Goal: Task Accomplishment & Management: Complete application form

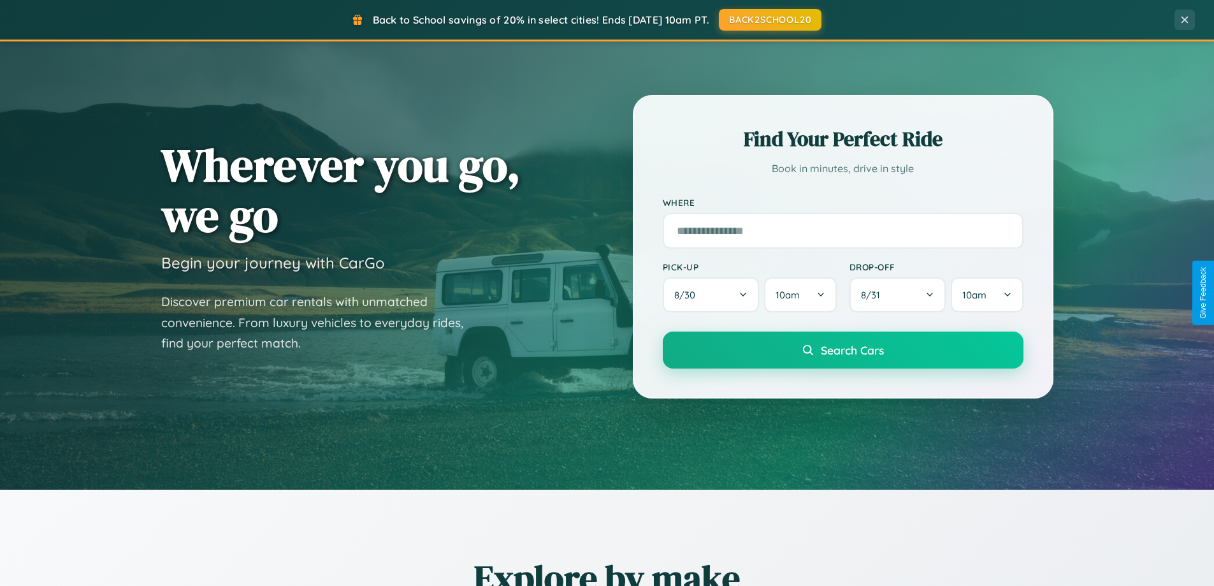
scroll to position [2452, 0]
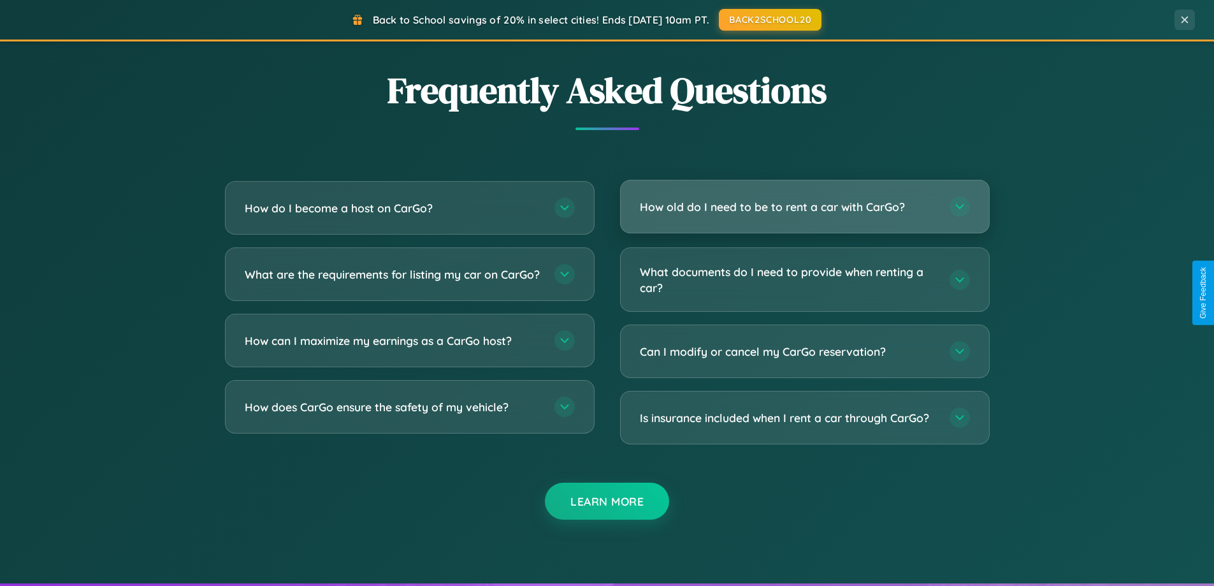
click at [804, 206] on h3 "How old do I need to be to rent a car with CarGo?" at bounding box center [788, 207] width 297 height 16
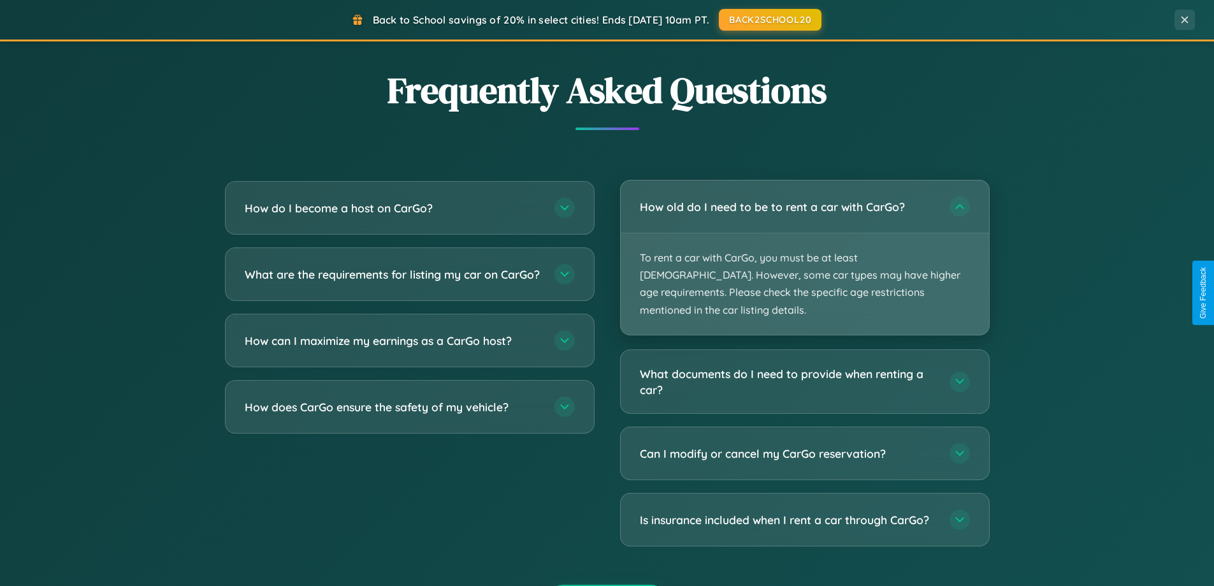
click at [804, 248] on p "To rent a car with CarGo, you must be at least [DEMOGRAPHIC_DATA]. However, som…" at bounding box center [805, 283] width 368 height 101
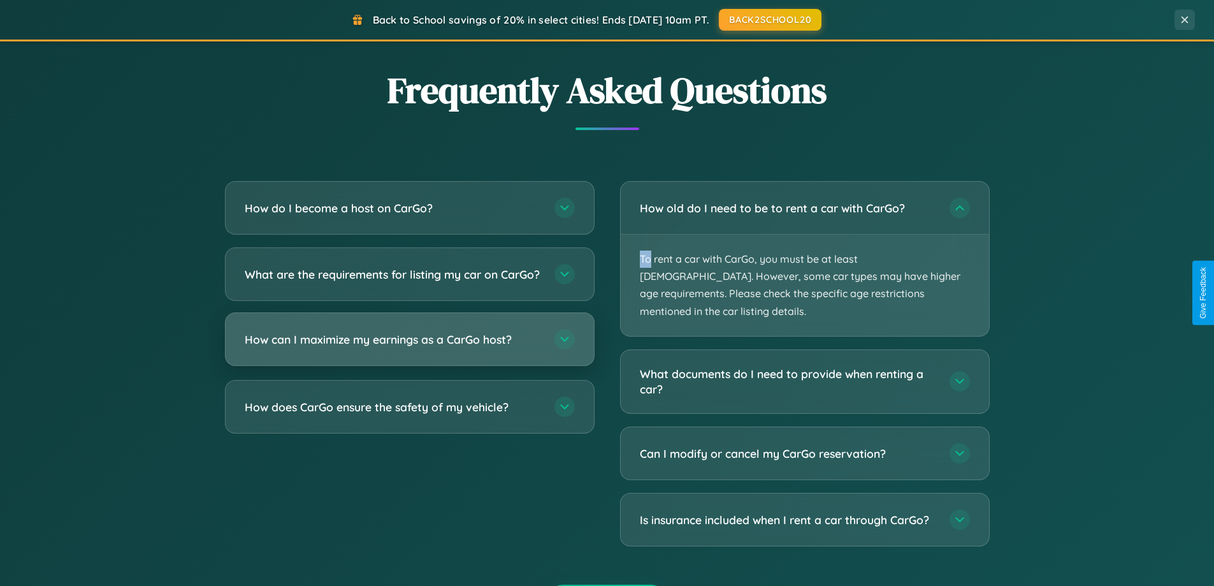
click at [409, 347] on h3 "How can I maximize my earnings as a CarGo host?" at bounding box center [393, 339] width 297 height 16
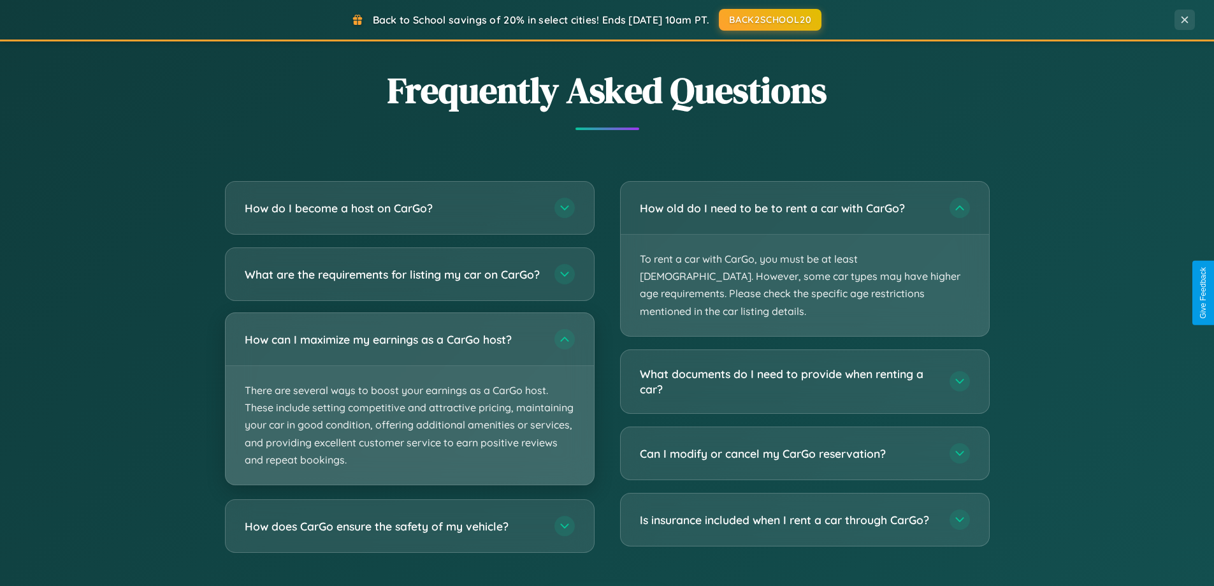
click at [409, 409] on p "There are several ways to boost your earnings as a CarGo host. These include se…" at bounding box center [410, 425] width 368 height 119
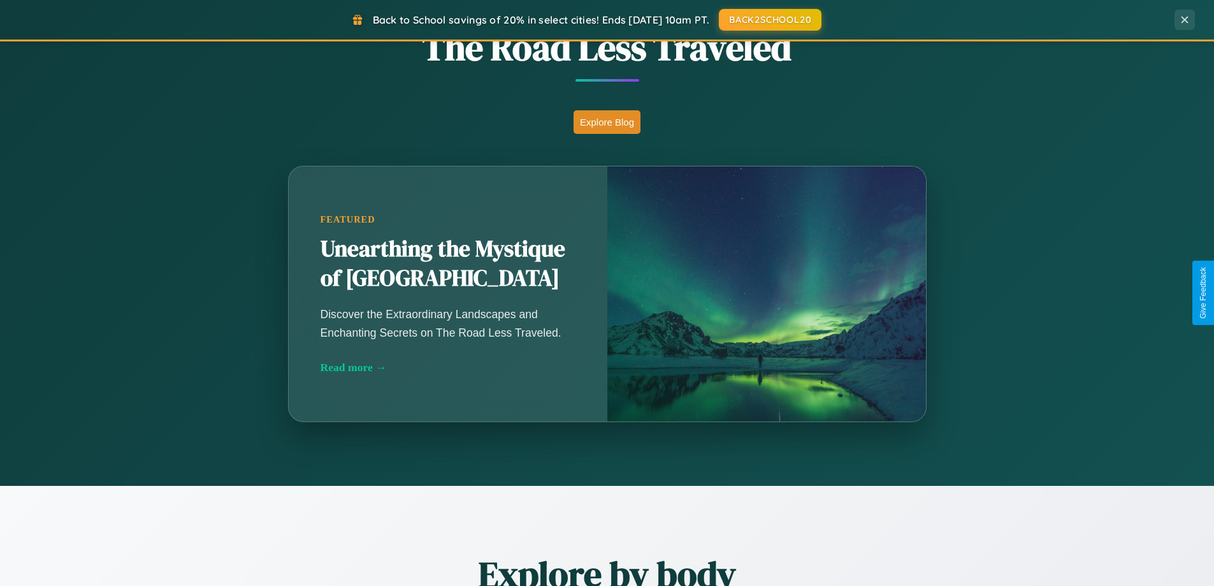
scroll to position [549, 0]
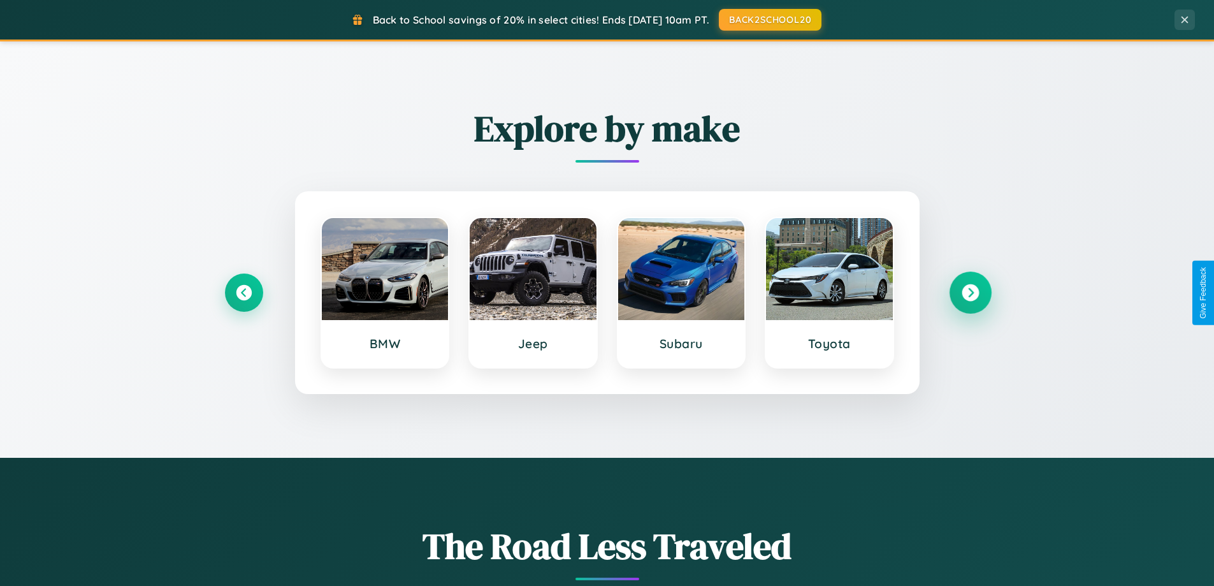
click at [970, 292] on icon at bounding box center [969, 292] width 17 height 17
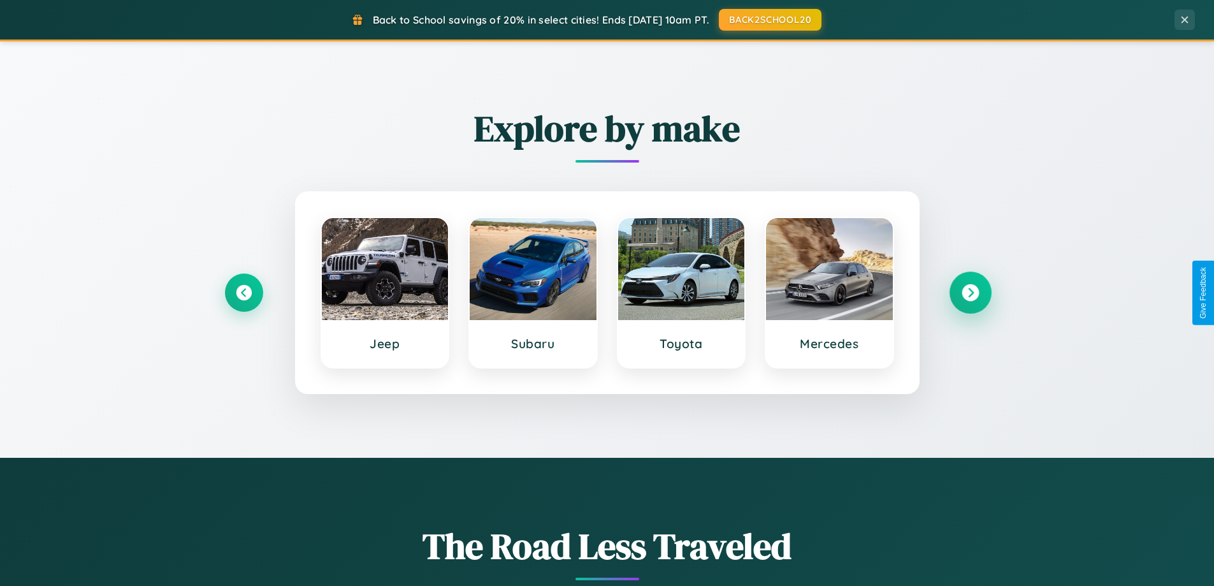
click at [970, 292] on icon at bounding box center [969, 292] width 17 height 17
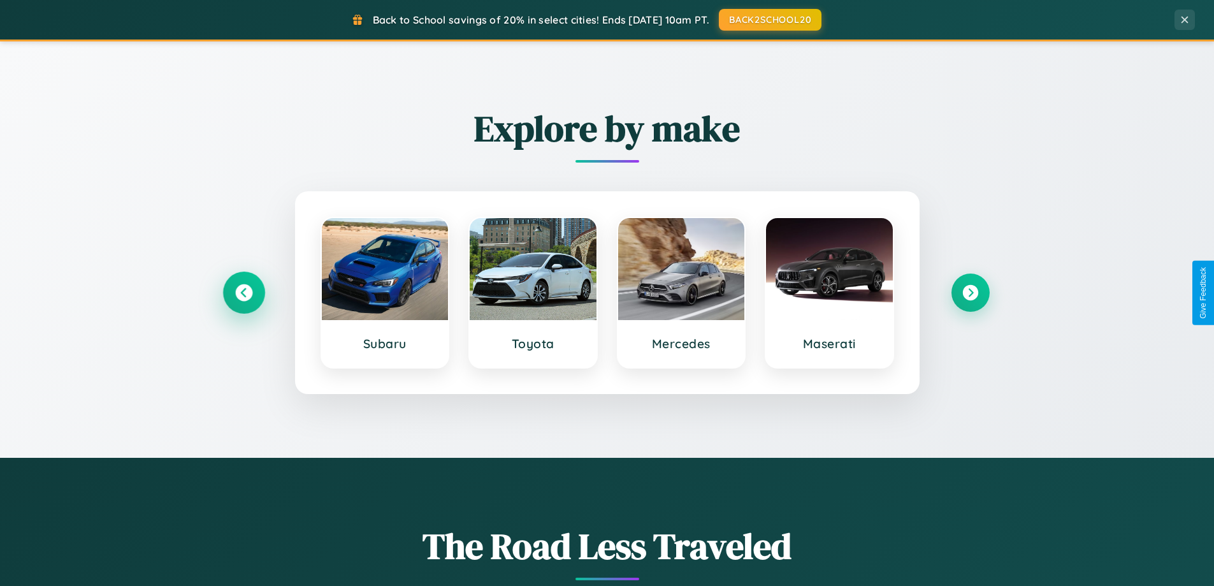
click at [243, 292] on icon at bounding box center [243, 292] width 17 height 17
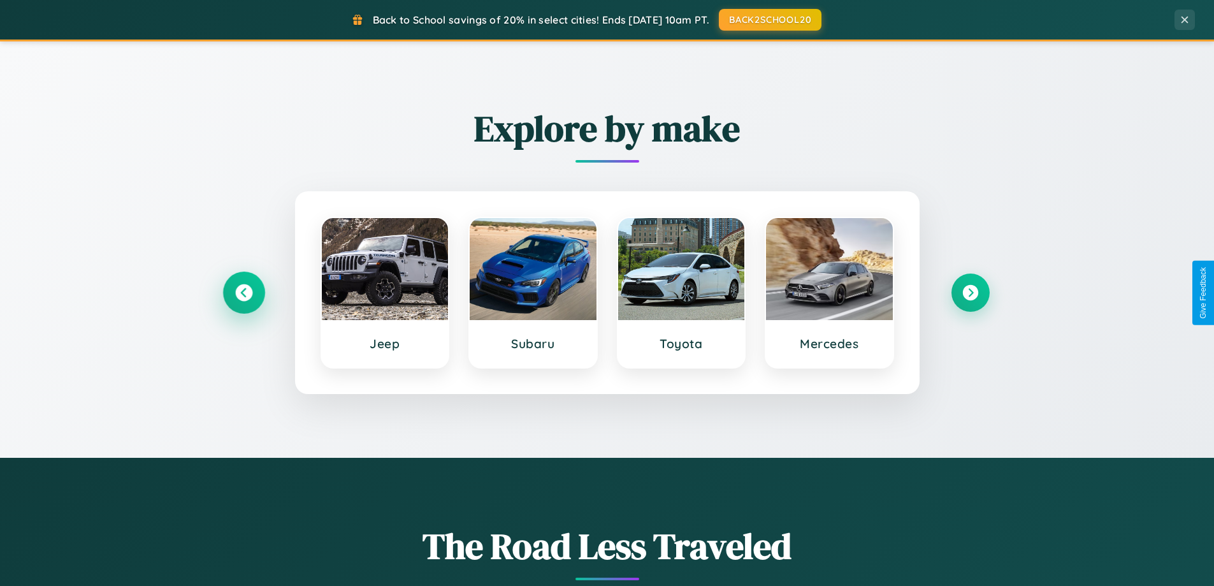
click at [243, 292] on icon at bounding box center [243, 292] width 17 height 17
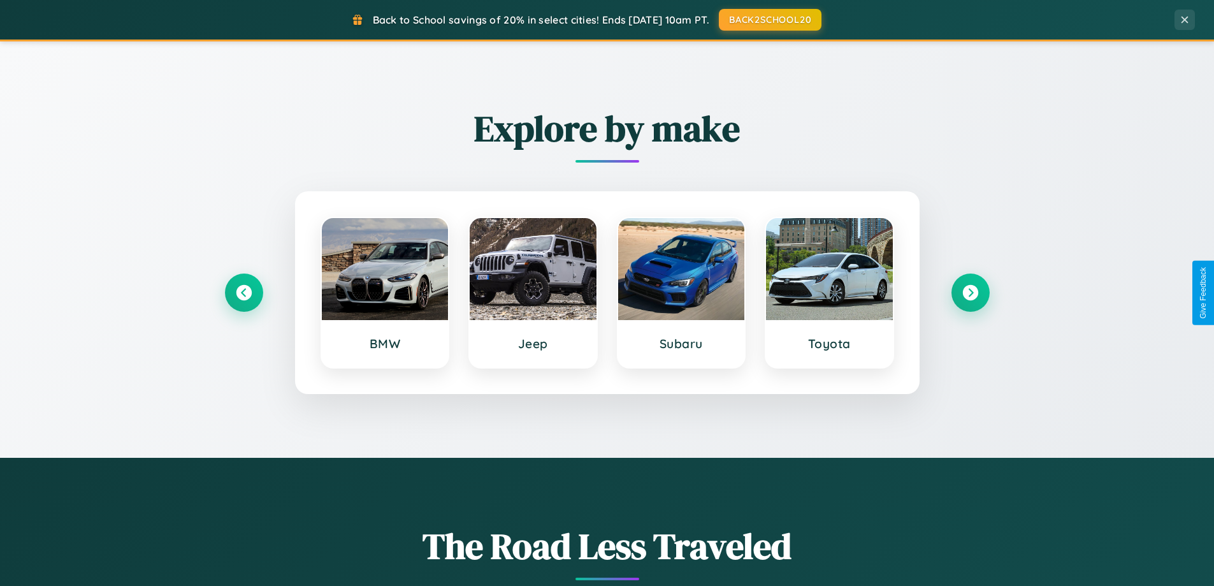
scroll to position [0, 0]
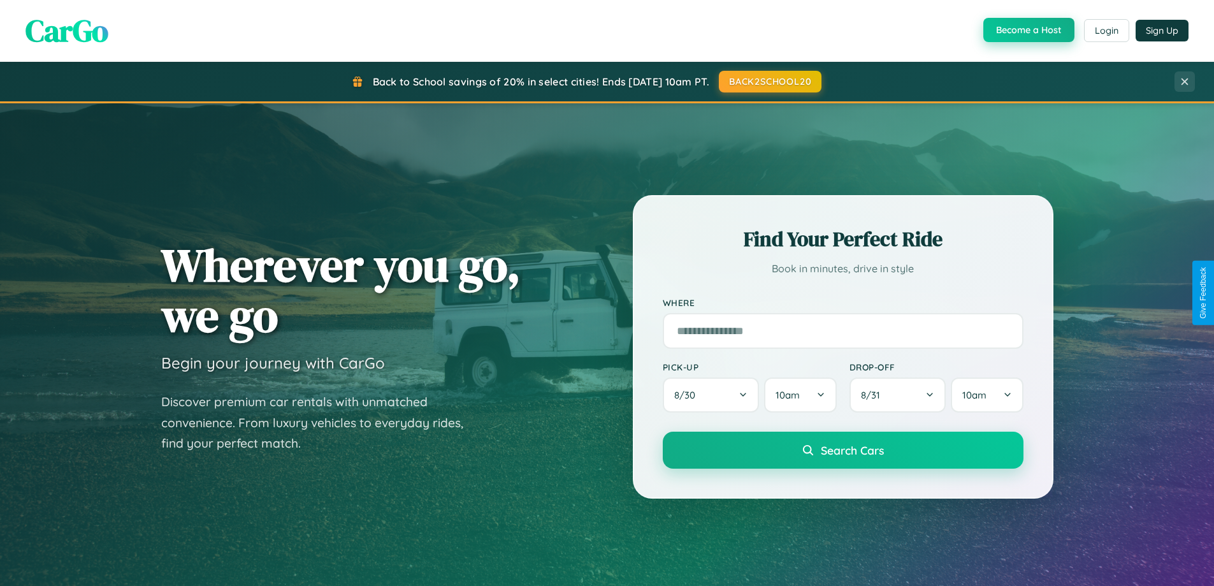
click at [1027, 31] on button "Become a Host" at bounding box center [1028, 30] width 91 height 24
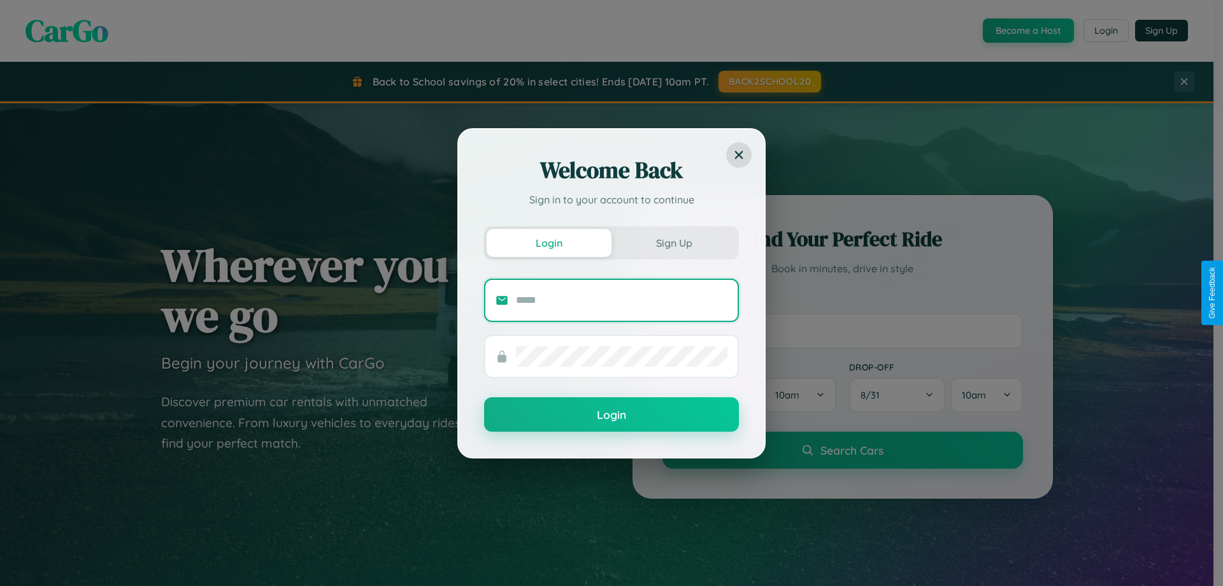
click at [622, 299] on input "text" at bounding box center [622, 300] width 212 height 20
type input "**********"
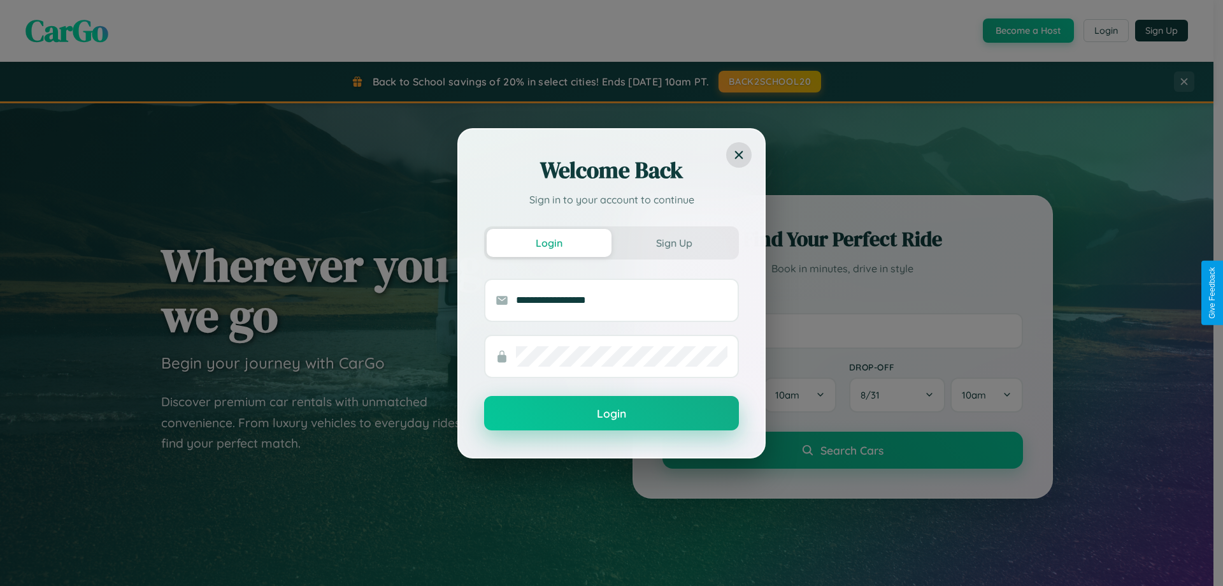
click at [612, 414] on button "Login" at bounding box center [611, 413] width 255 height 34
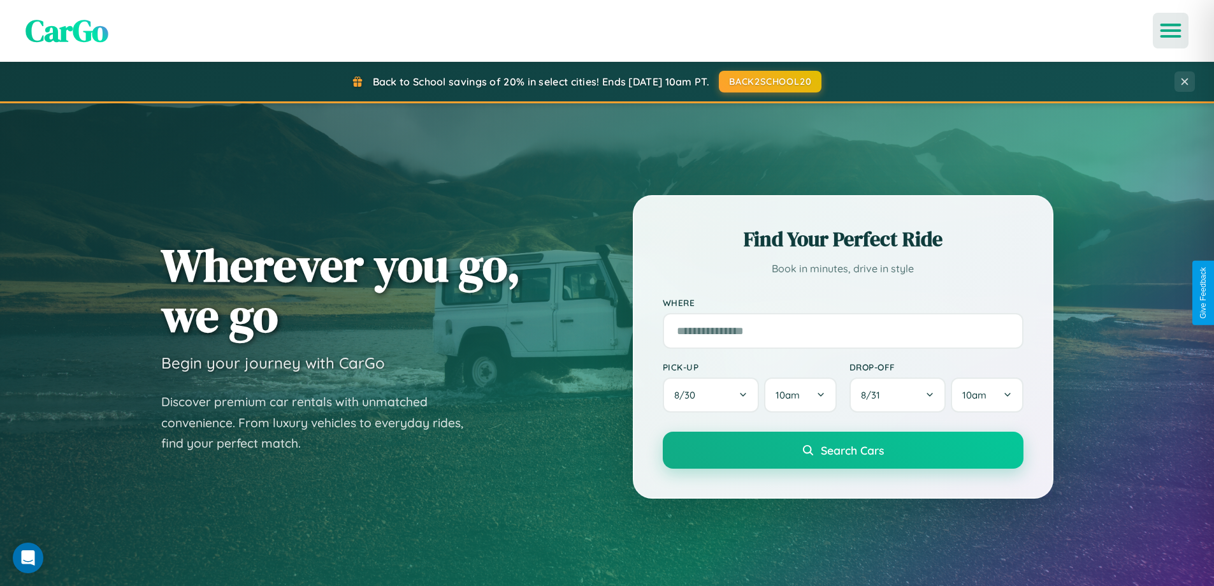
click at [1170, 31] on icon "Open menu" at bounding box center [1170, 30] width 18 height 11
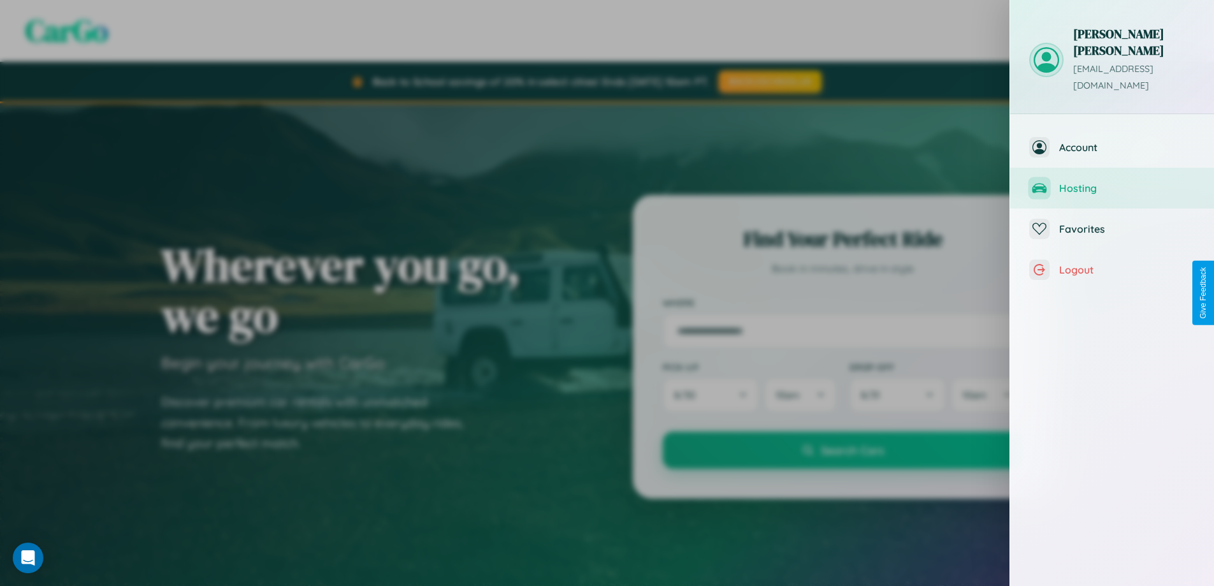
click at [1112, 182] on span "Hosting" at bounding box center [1127, 188] width 136 height 13
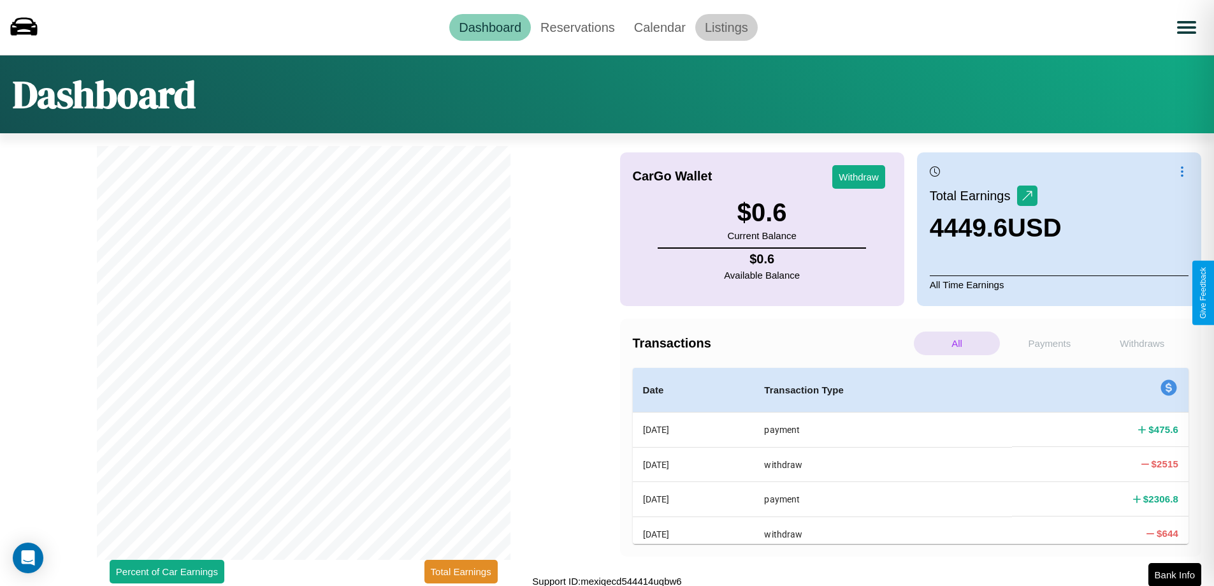
click at [726, 27] on link "Listings" at bounding box center [726, 27] width 62 height 27
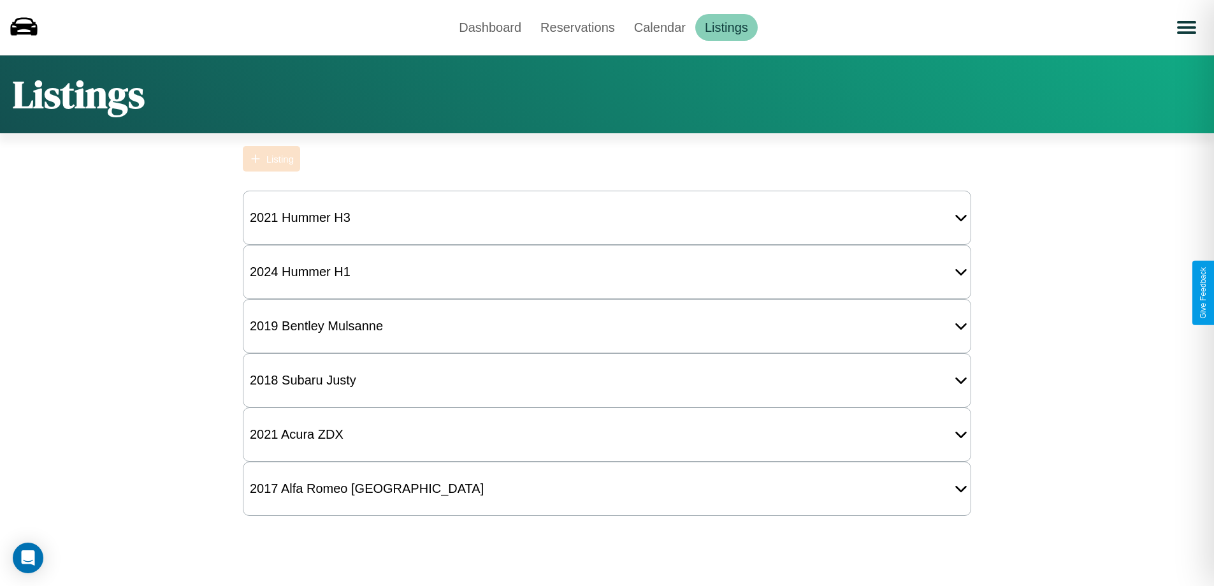
click at [271, 159] on div "Listing" at bounding box center [279, 159] width 27 height 11
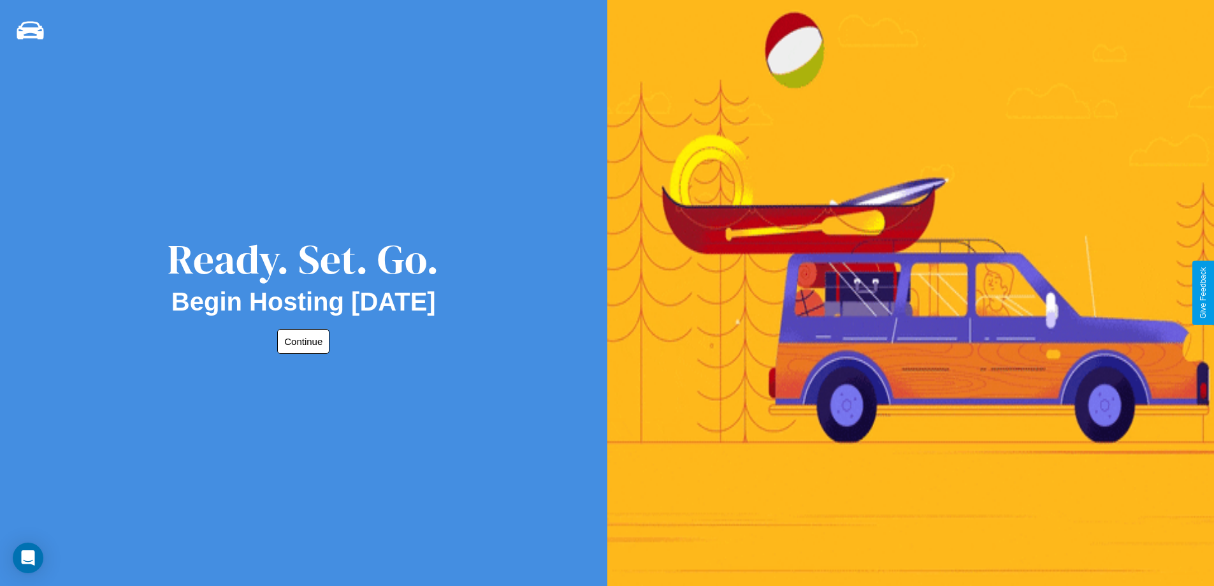
click at [301, 341] on button "Continue" at bounding box center [303, 341] width 52 height 25
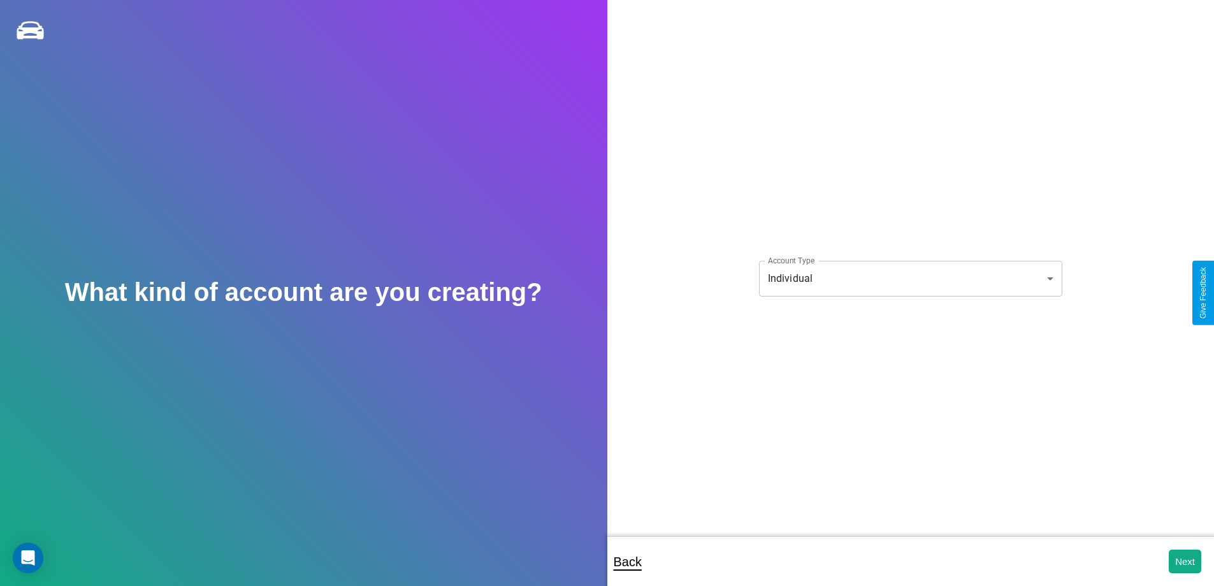
click at [910, 278] on body "**********" at bounding box center [607, 301] width 1214 height 603
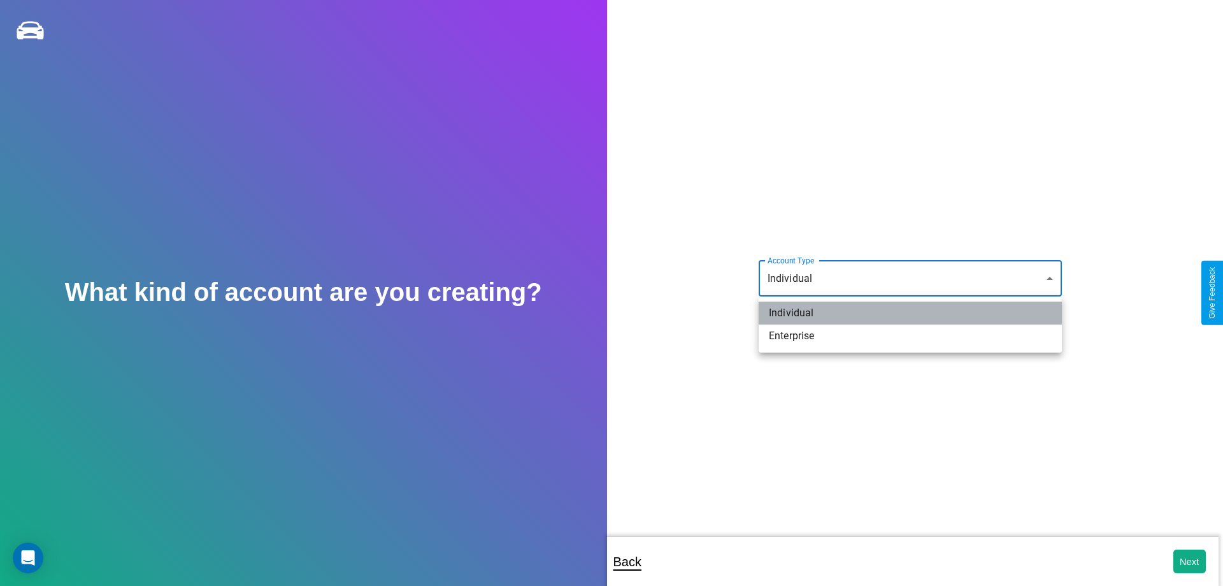
click at [910, 313] on li "Individual" at bounding box center [910, 312] width 303 height 23
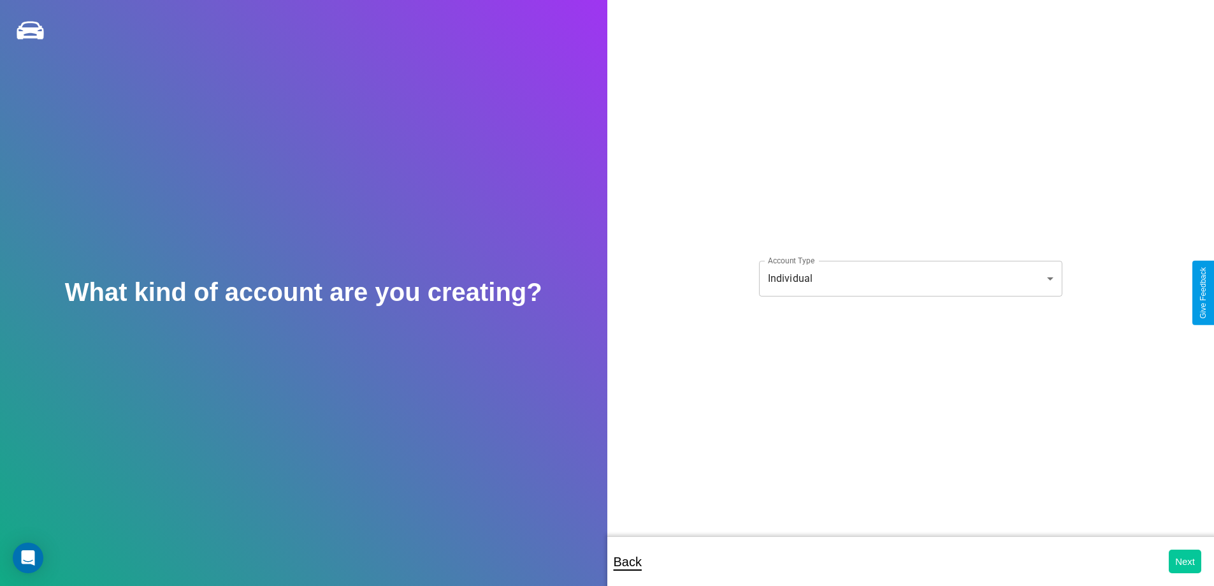
click at [1184, 561] on button "Next" at bounding box center [1185, 561] width 32 height 24
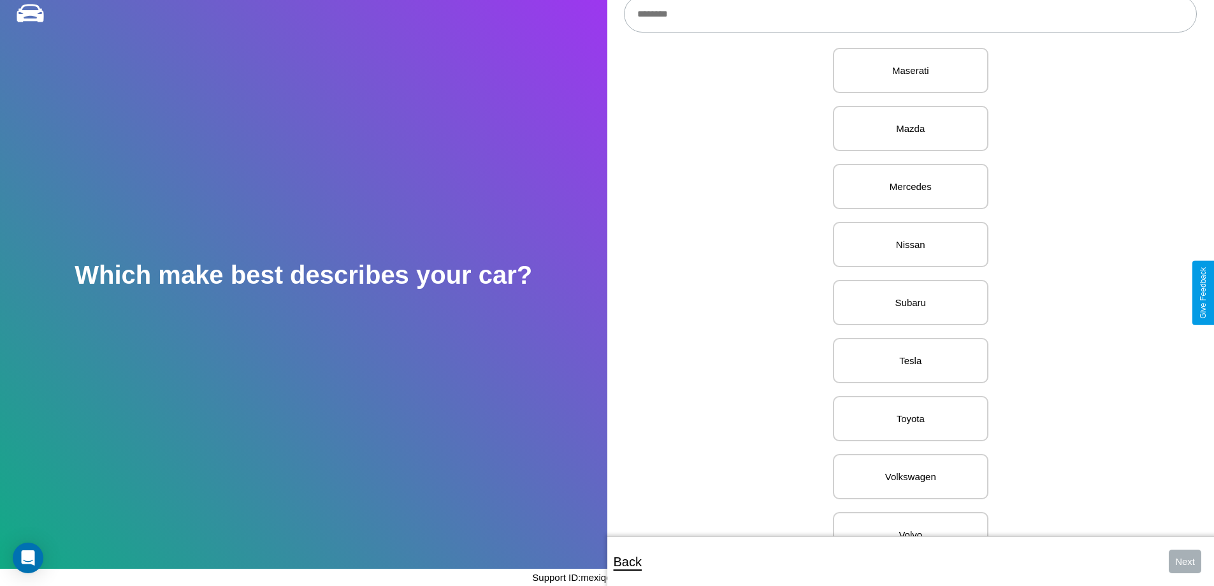
scroll to position [1567, 0]
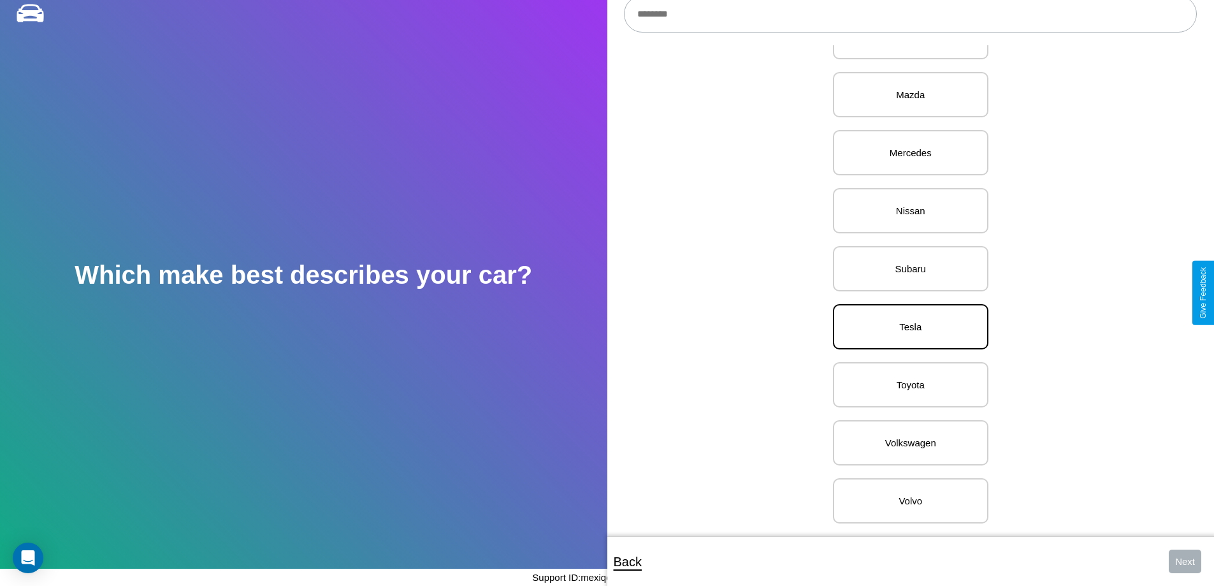
click at [905, 318] on p "Tesla" at bounding box center [910, 326] width 127 height 17
click at [1184, 561] on button "Next" at bounding box center [1185, 561] width 32 height 24
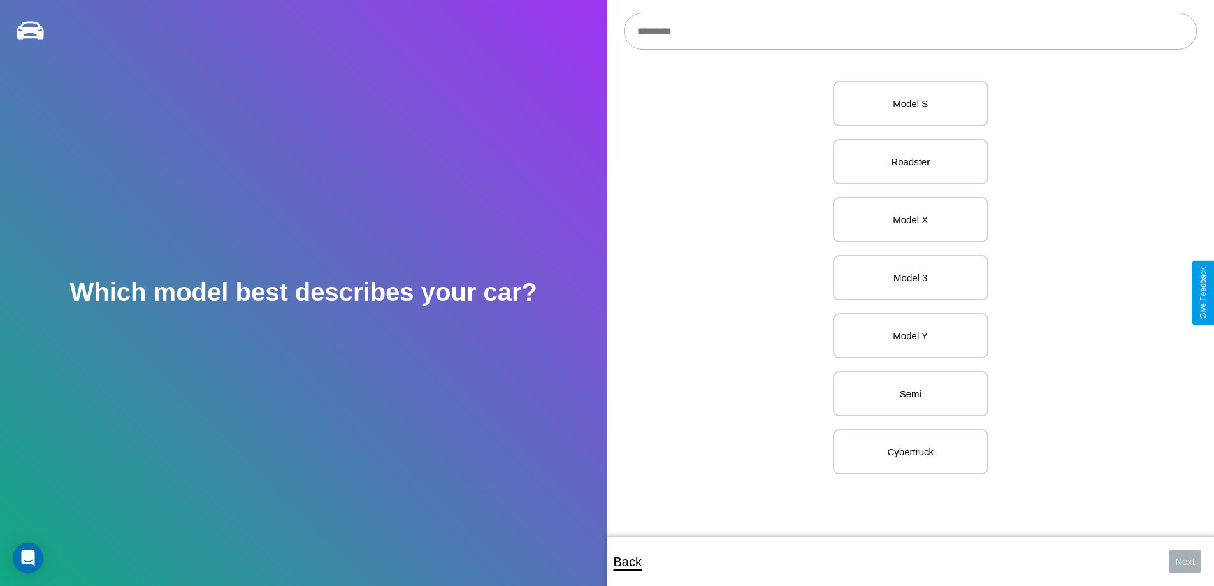
scroll to position [17, 0]
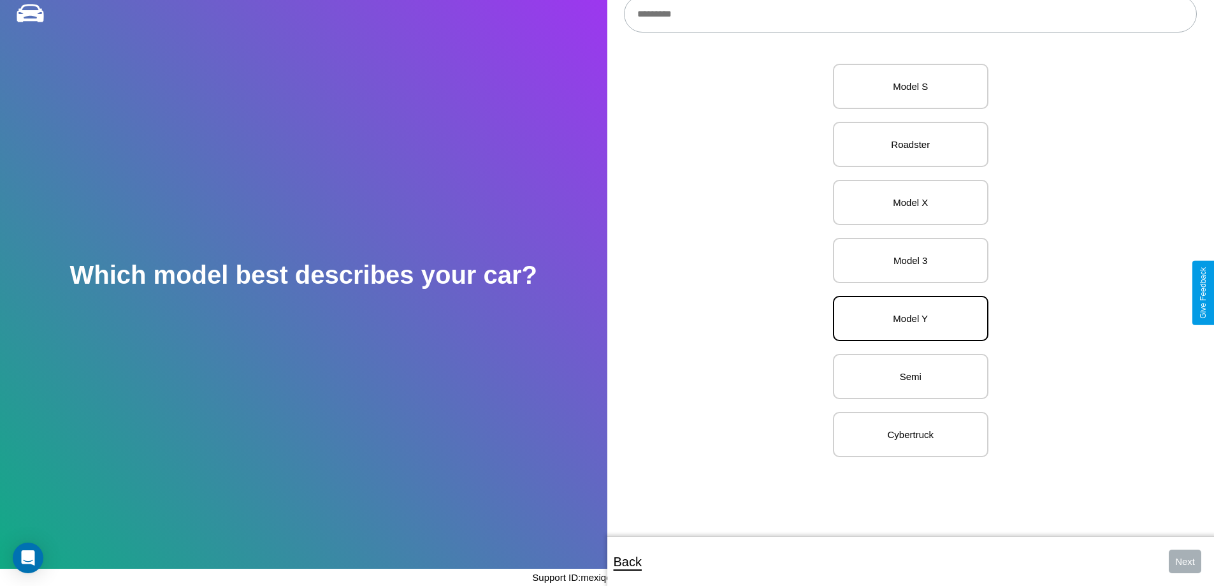
click at [905, 319] on p "Model Y" at bounding box center [910, 318] width 127 height 17
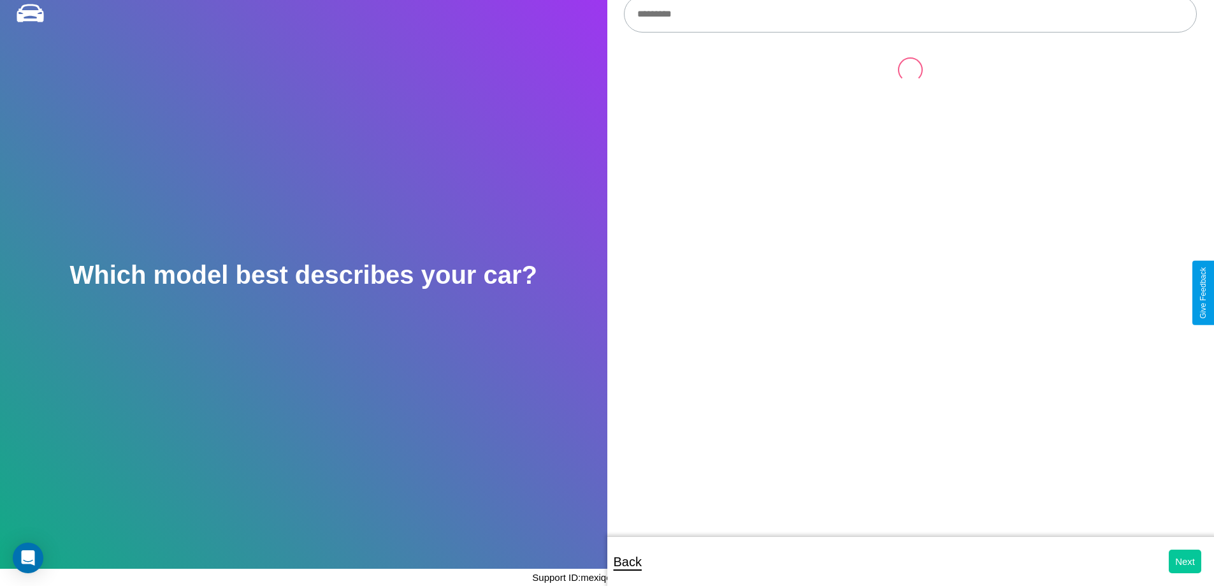
click at [1184, 561] on button "Next" at bounding box center [1185, 561] width 32 height 24
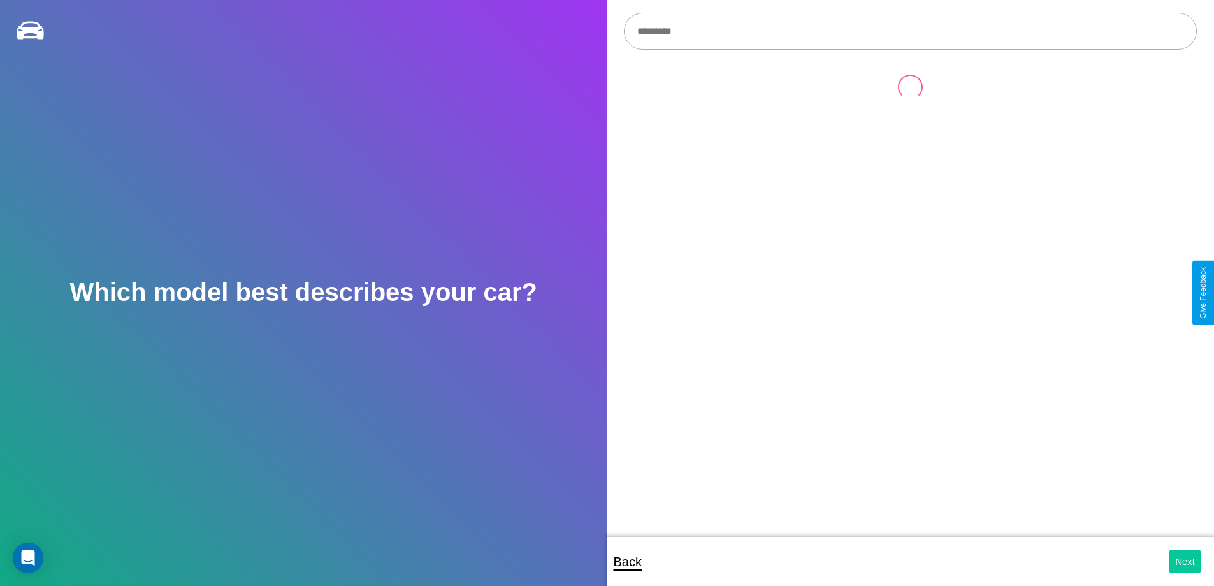
select select "*****"
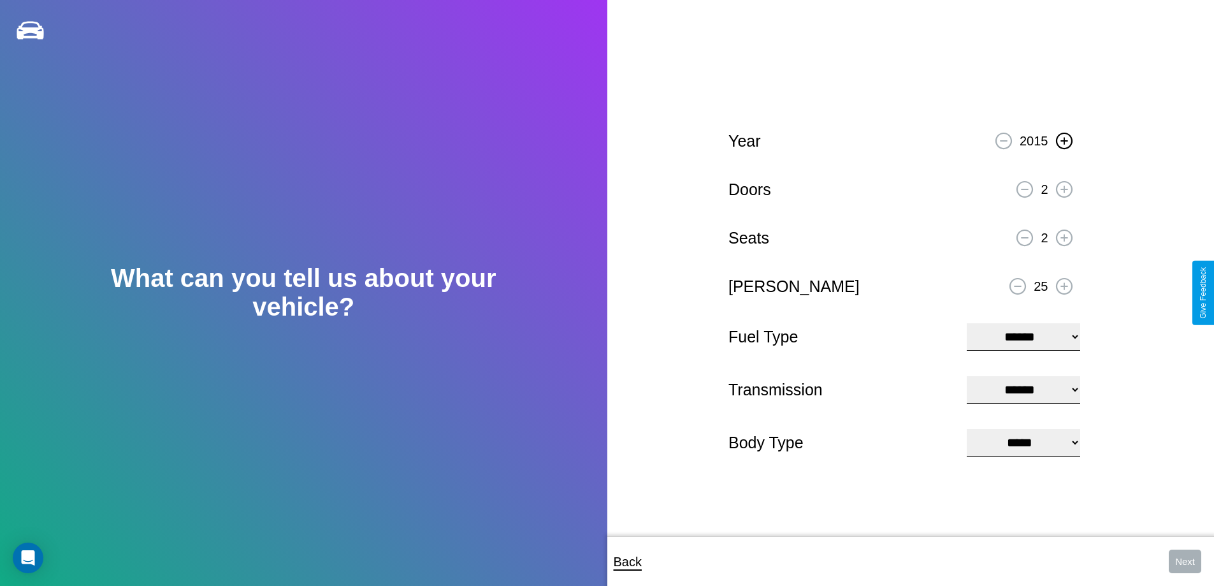
click at [1063, 139] on icon at bounding box center [1063, 140] width 7 height 7
click at [1063, 187] on icon at bounding box center [1063, 188] width 7 height 7
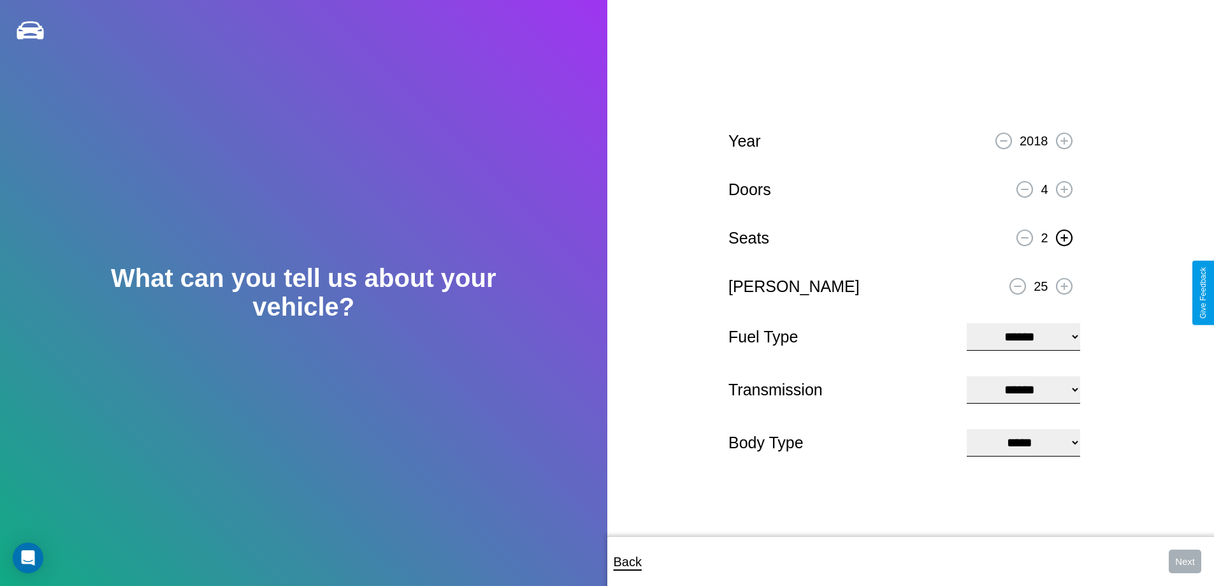
click at [1063, 236] on icon at bounding box center [1063, 237] width 7 height 7
click at [1063, 284] on icon at bounding box center [1063, 285] width 7 height 7
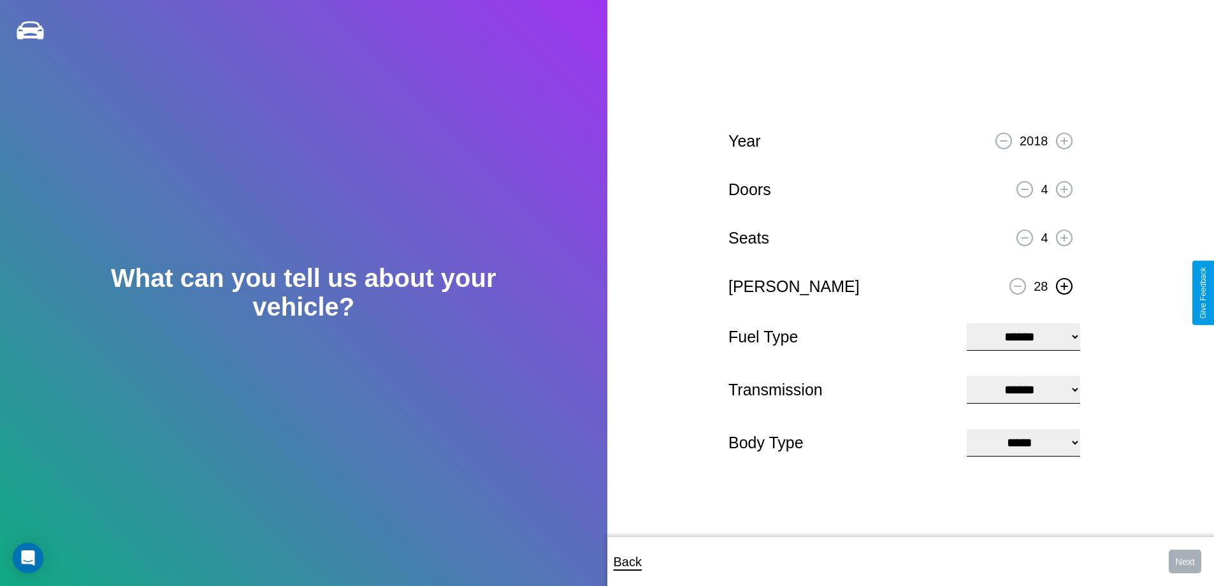
click at [1063, 284] on icon at bounding box center [1063, 285] width 7 height 7
click at [1023, 335] on select "**********" at bounding box center [1023, 336] width 113 height 27
select select "***"
click at [1023, 389] on select "****** ********* ******" at bounding box center [1023, 389] width 113 height 27
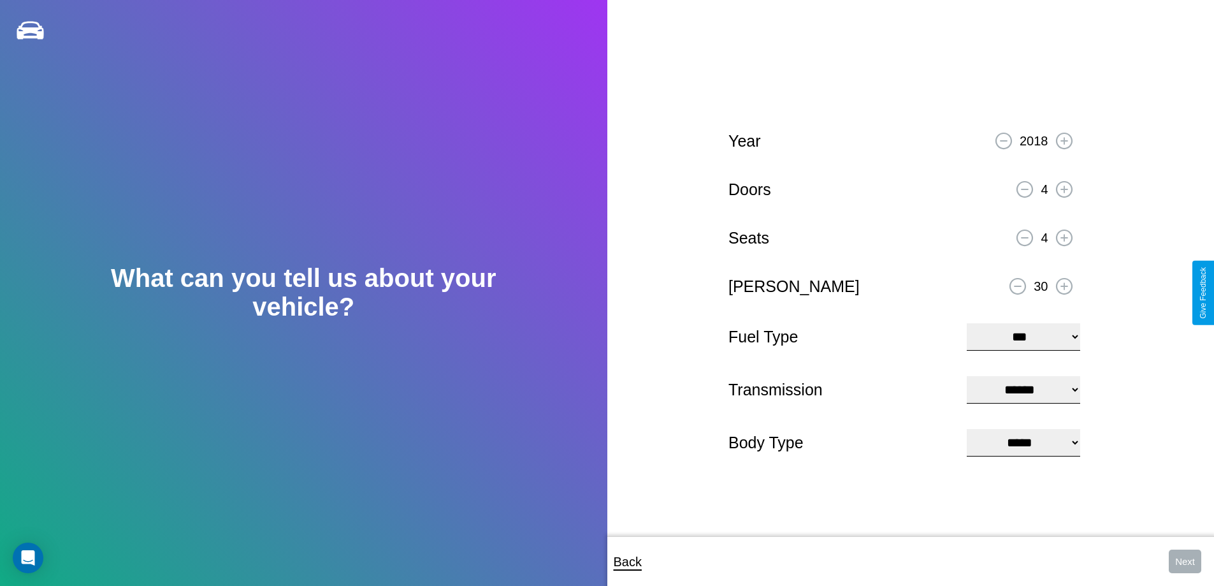
select select "******"
click at [1023, 443] on select "**********" at bounding box center [1023, 442] width 113 height 27
click at [1184, 561] on button "Next" at bounding box center [1185, 561] width 32 height 24
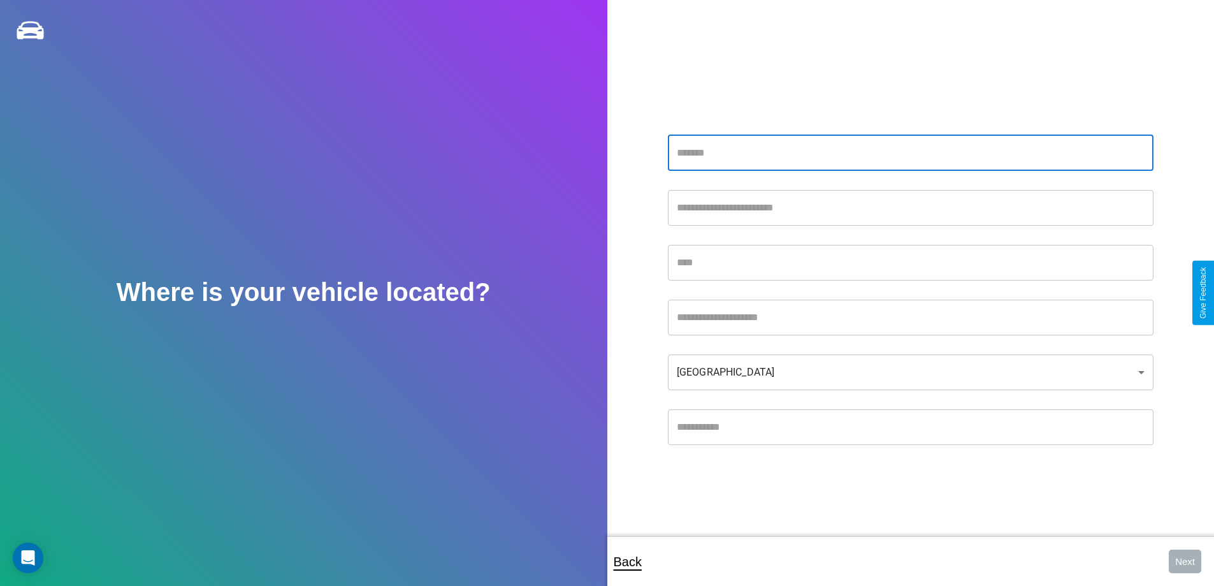
click at [910, 152] on input "text" at bounding box center [910, 153] width 485 height 36
type input "**********"
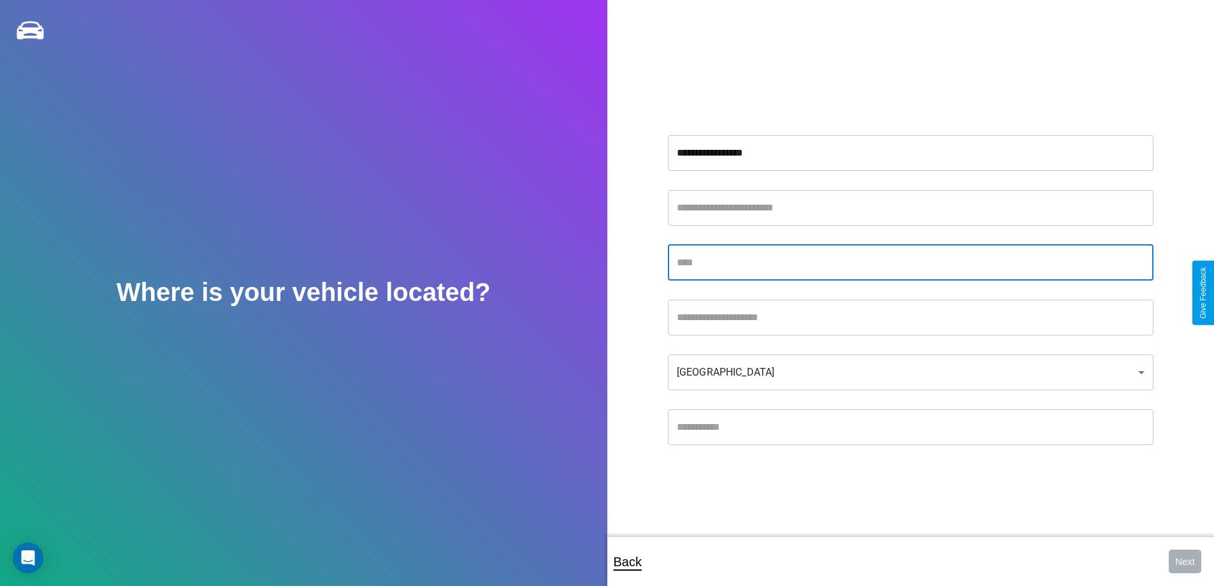
click at [910, 262] on input "text" at bounding box center [910, 263] width 485 height 36
type input "**********"
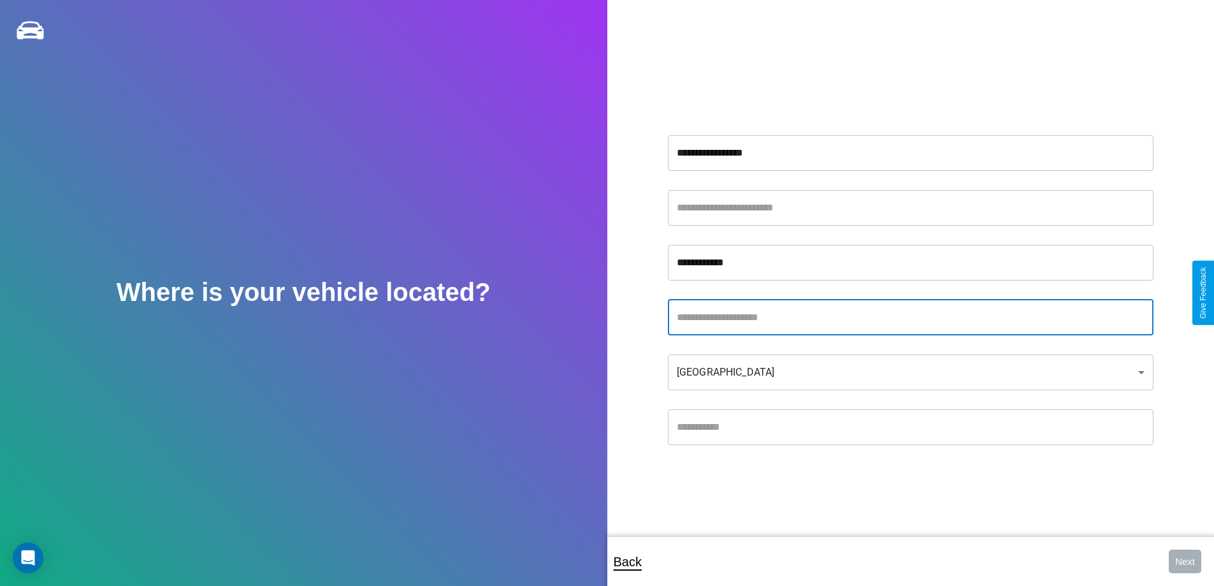
click at [910, 317] on input "text" at bounding box center [910, 317] width 485 height 36
type input "**********"
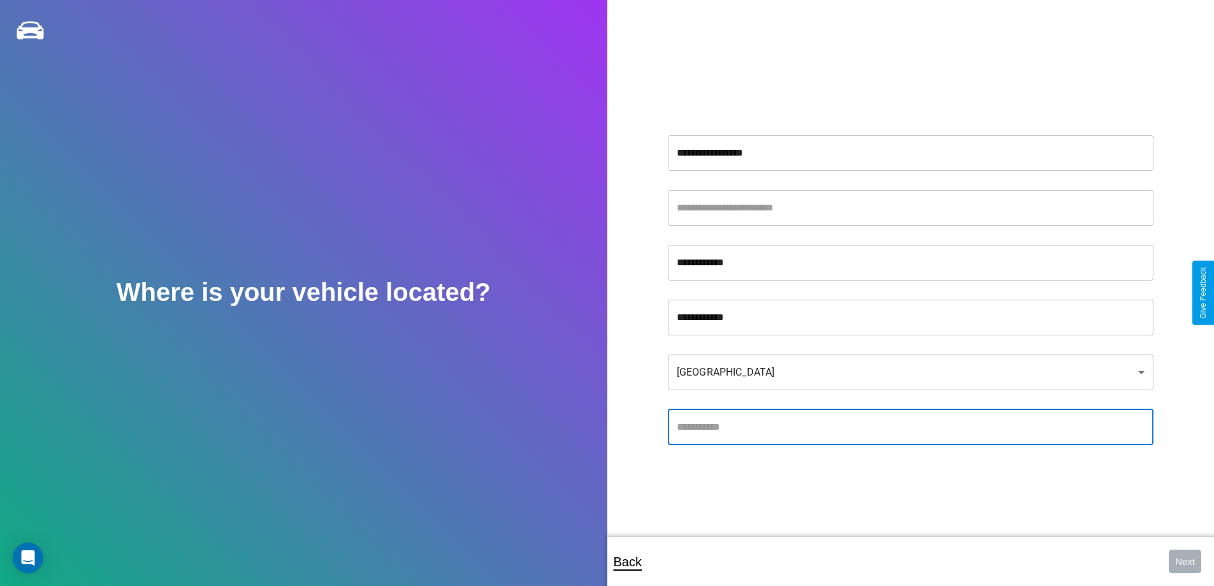
click at [910, 426] on input "text" at bounding box center [910, 427] width 485 height 36
type input "*****"
click at [910, 371] on body "**********" at bounding box center [607, 301] width 1214 height 603
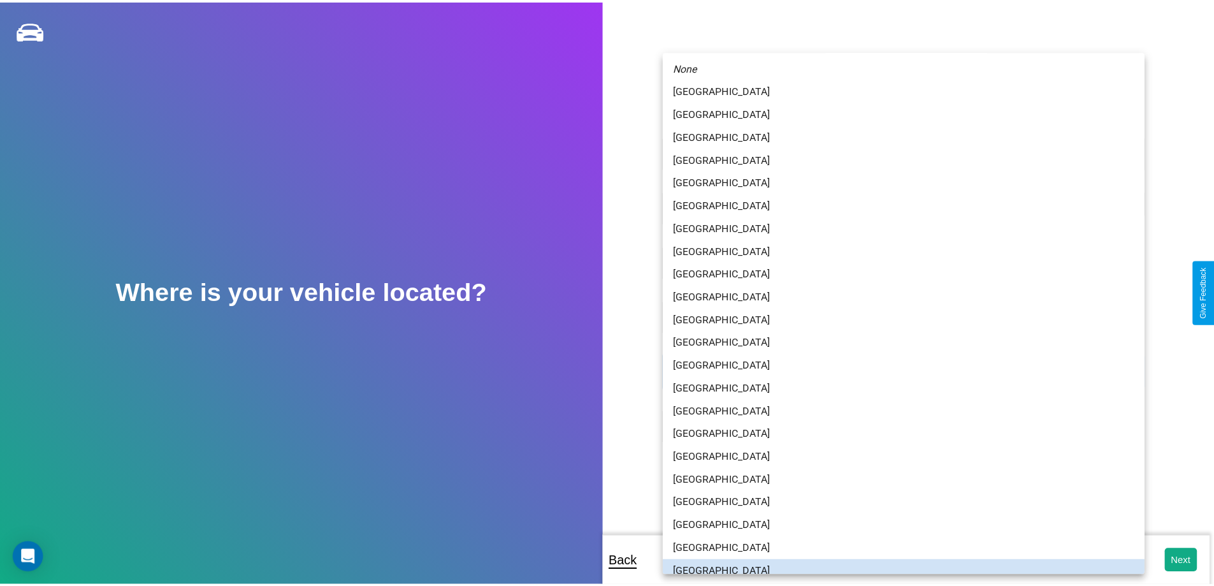
scroll to position [8, 0]
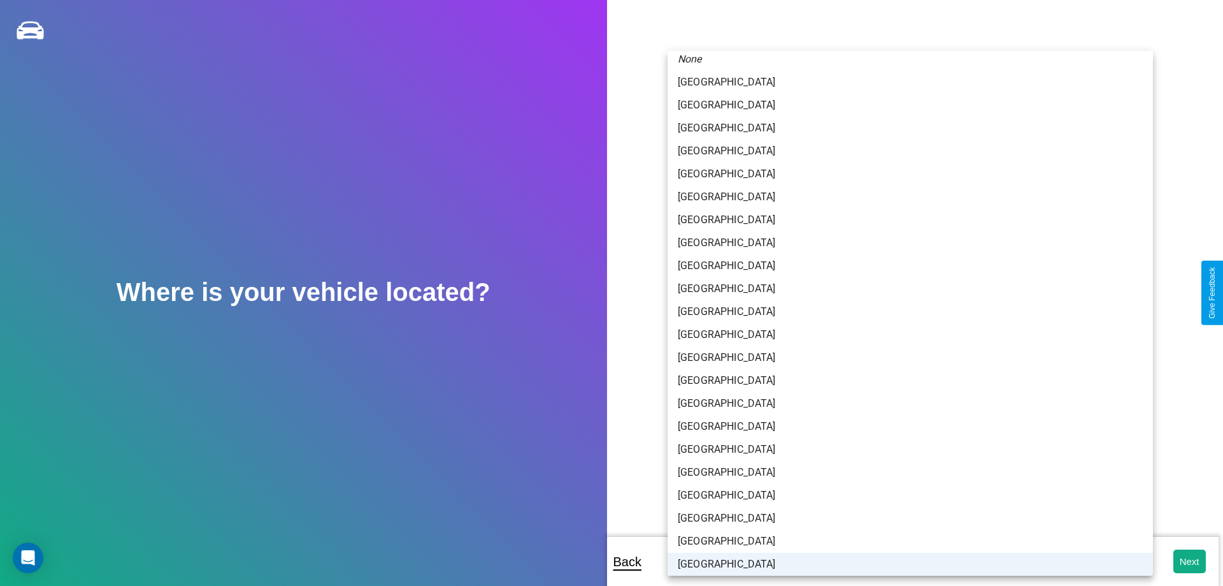
click at [905, 564] on li "[GEOGRAPHIC_DATA]" at bounding box center [910, 563] width 485 height 23
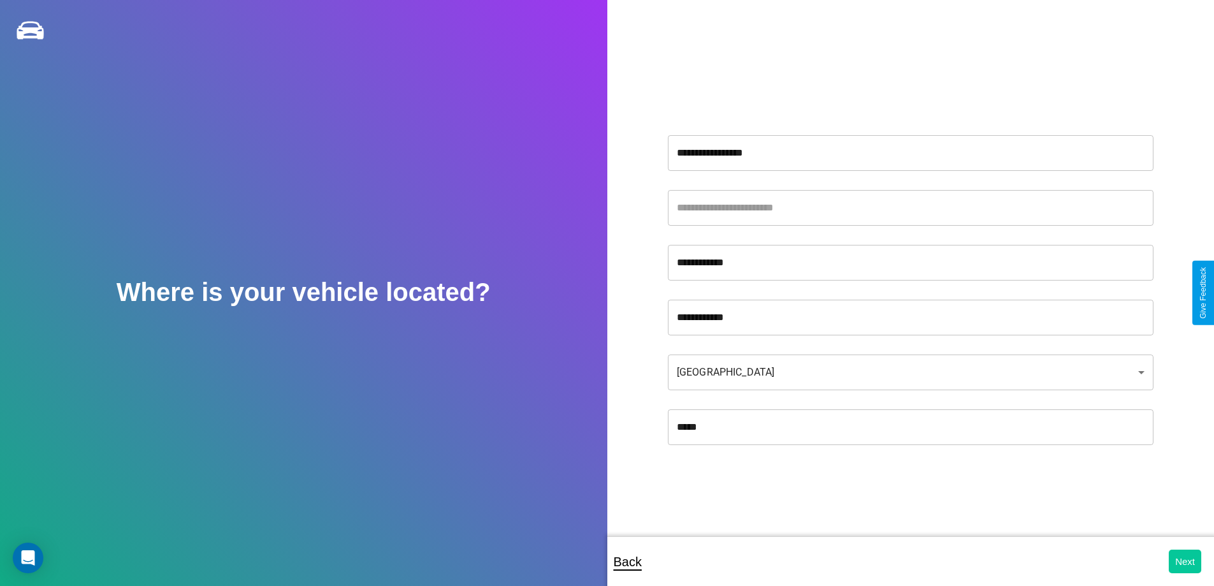
click at [1184, 561] on button "Next" at bounding box center [1185, 561] width 32 height 24
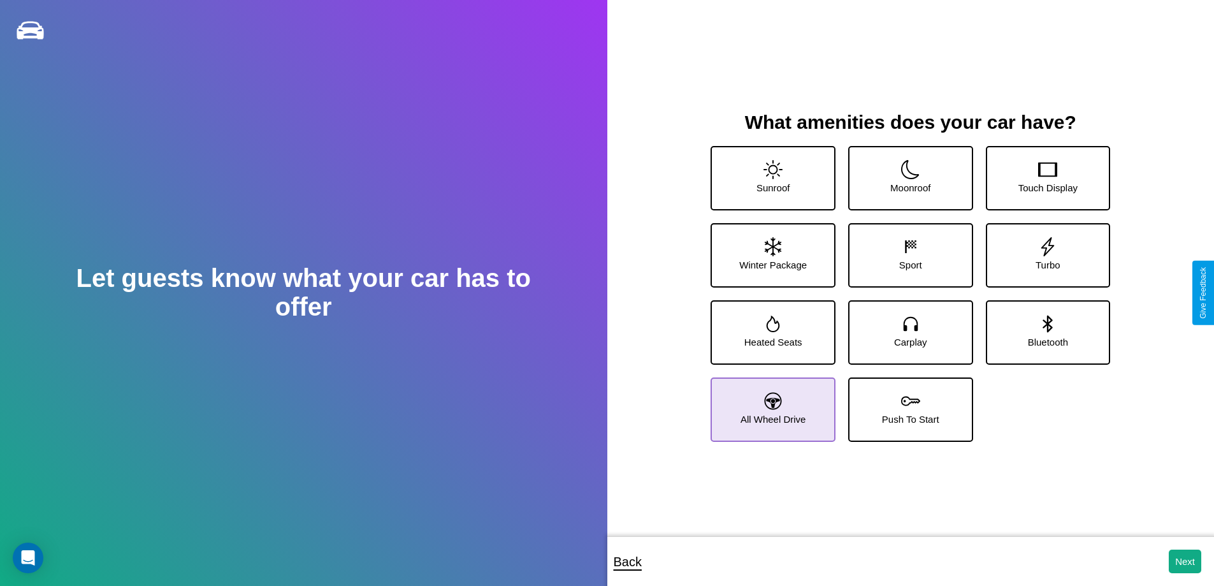
click at [771, 404] on icon at bounding box center [773, 400] width 17 height 17
click at [1184, 561] on button "Next" at bounding box center [1185, 561] width 32 height 24
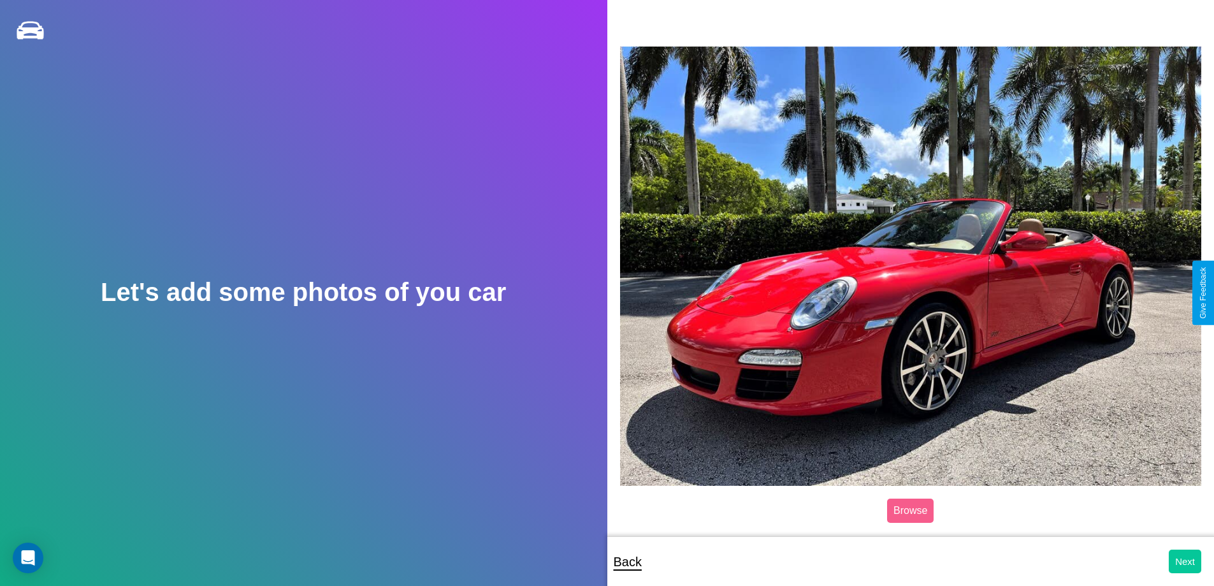
click at [1184, 561] on button "Next" at bounding box center [1185, 561] width 32 height 24
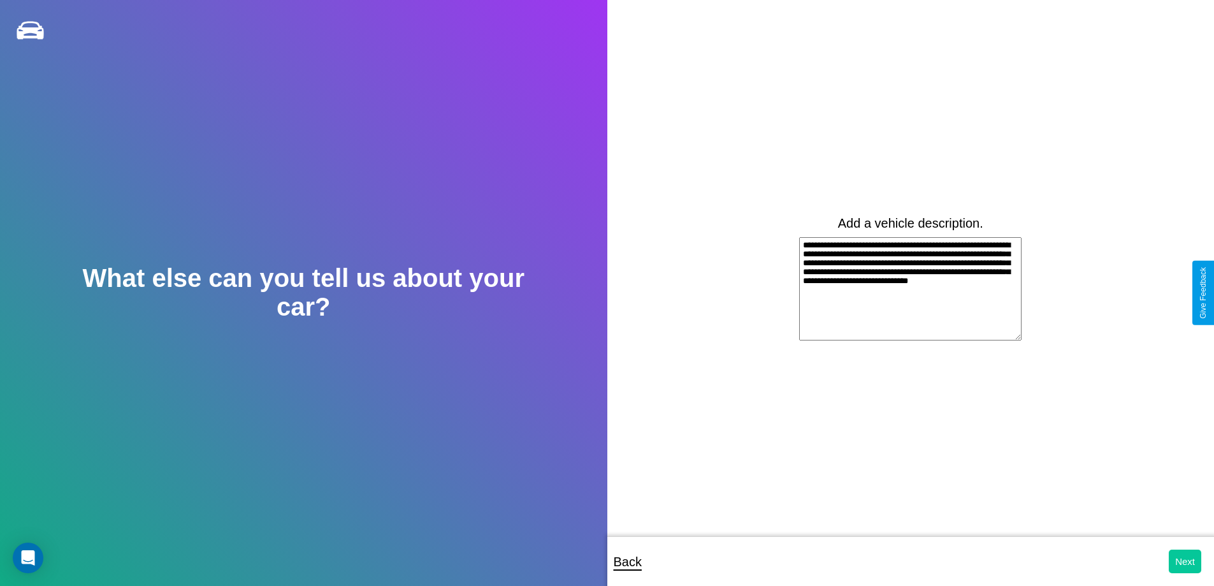
type textarea "**********"
click at [1184, 561] on button "Next" at bounding box center [1185, 561] width 32 height 24
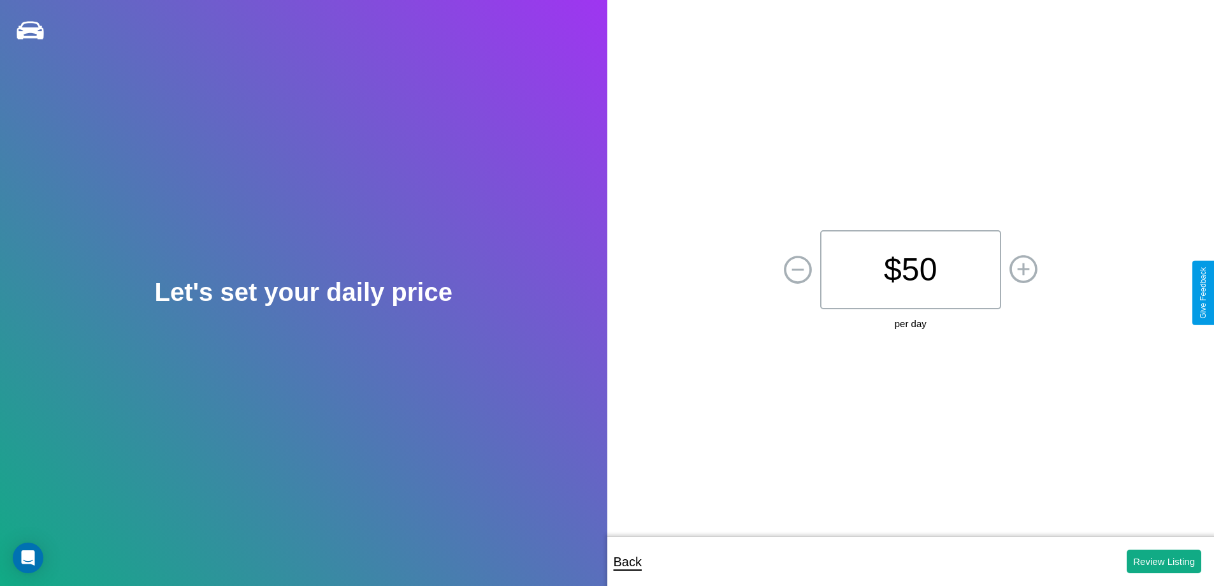
click at [910, 270] on p "$ 50" at bounding box center [910, 269] width 181 height 79
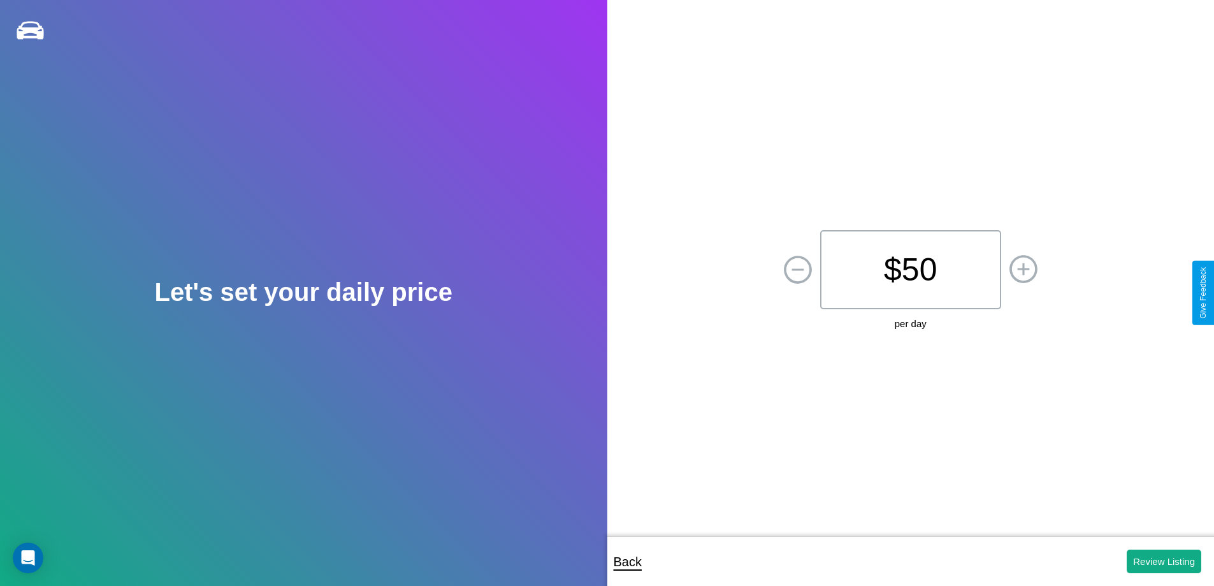
click at [910, 270] on p "$ 50" at bounding box center [910, 269] width 181 height 79
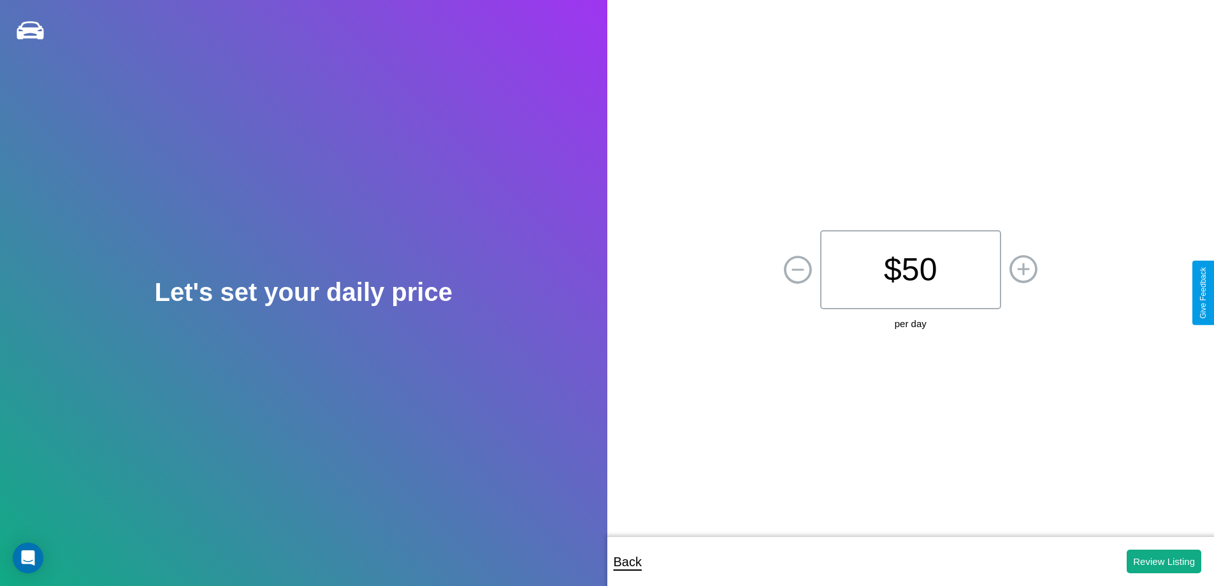
click at [910, 270] on p "$ 50" at bounding box center [910, 269] width 181 height 79
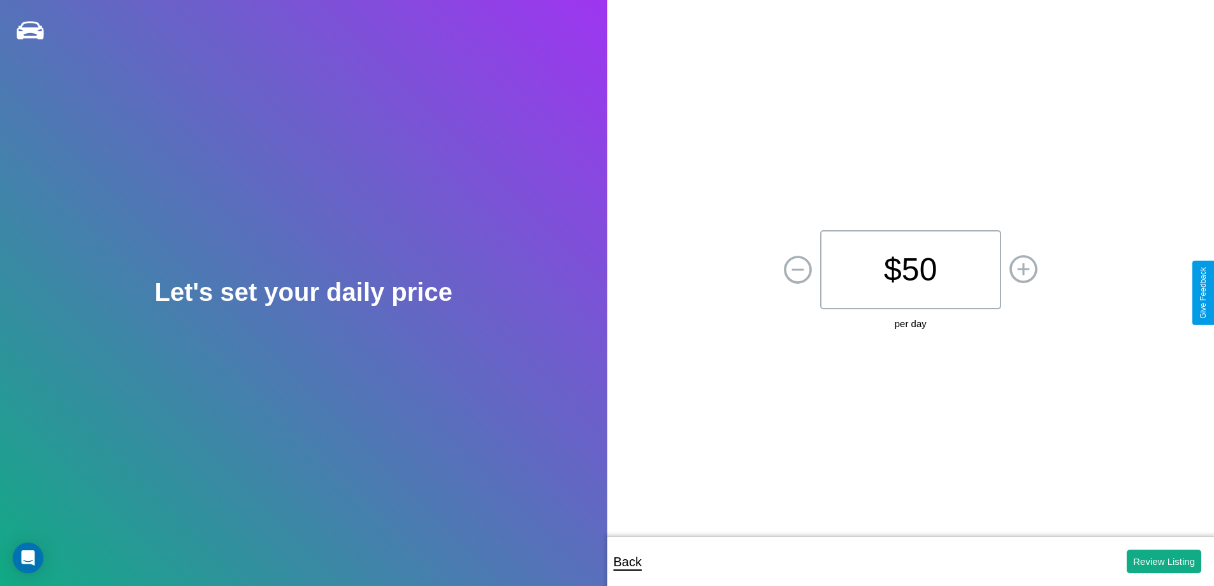
click at [910, 270] on p "$ 50" at bounding box center [910, 269] width 181 height 79
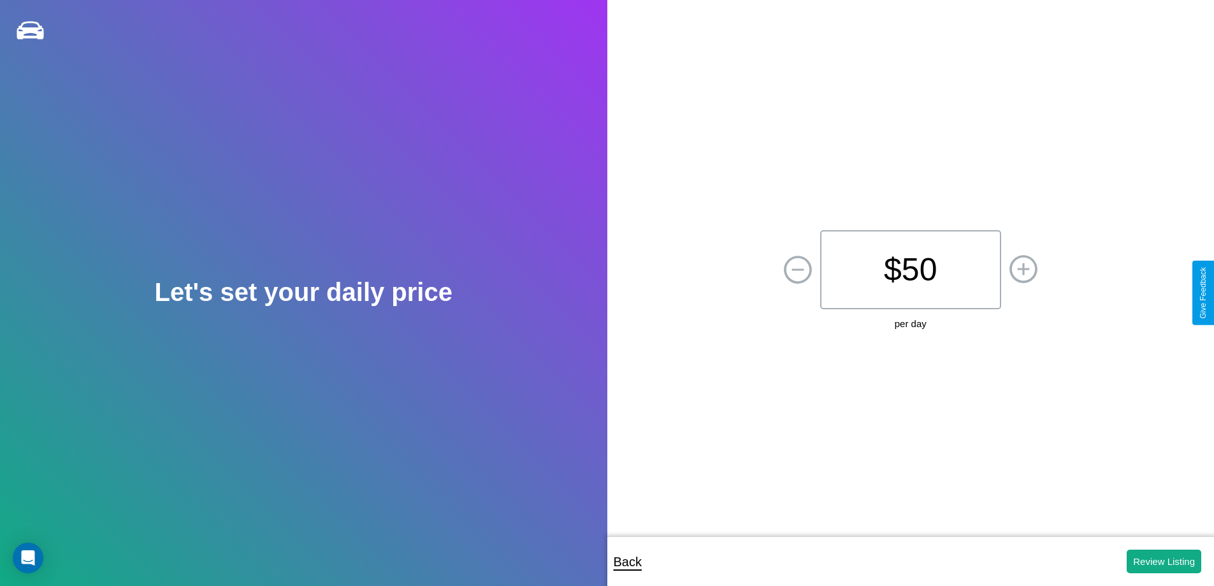
click at [910, 270] on p "$ 50" at bounding box center [910, 269] width 181 height 79
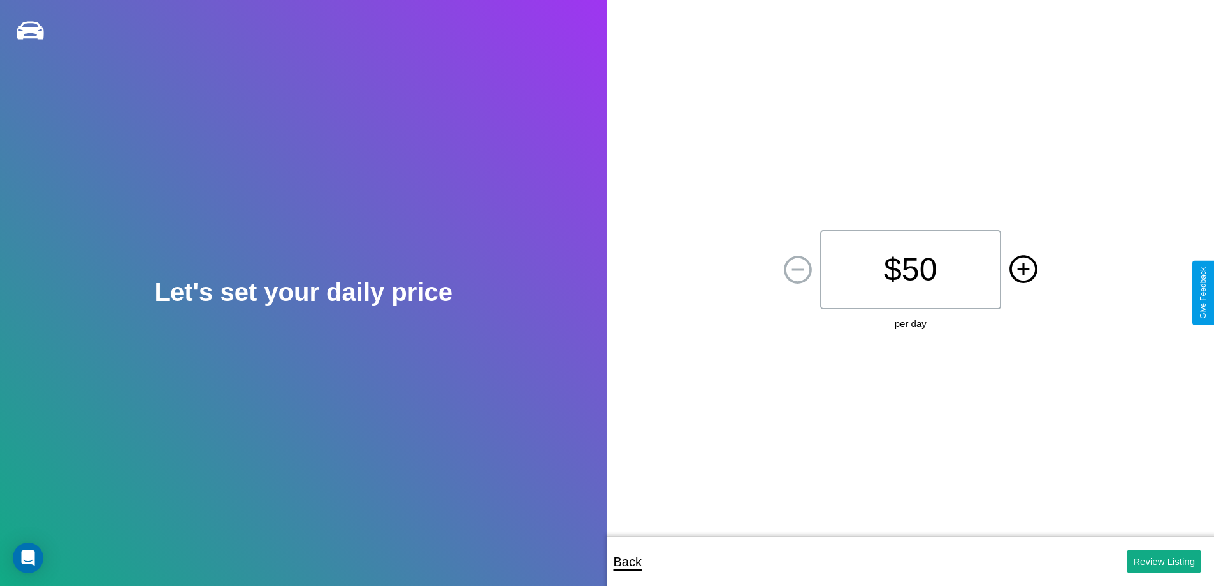
click at [1023, 270] on icon at bounding box center [1023, 268] width 12 height 12
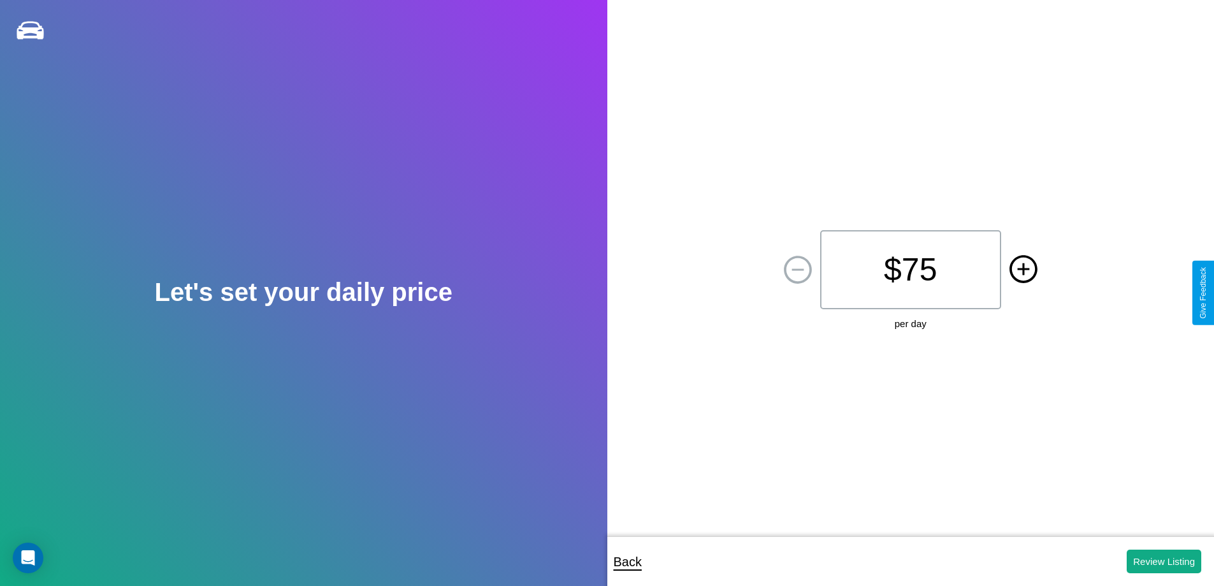
click at [1023, 270] on icon at bounding box center [1023, 268] width 12 height 12
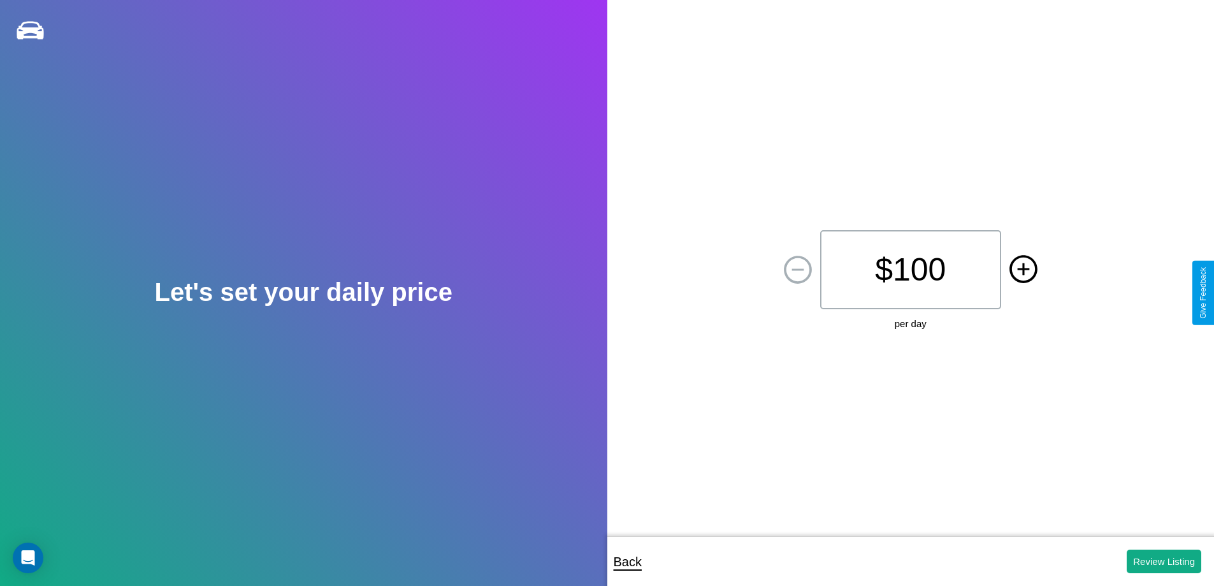
click at [1023, 270] on icon at bounding box center [1023, 268] width 12 height 12
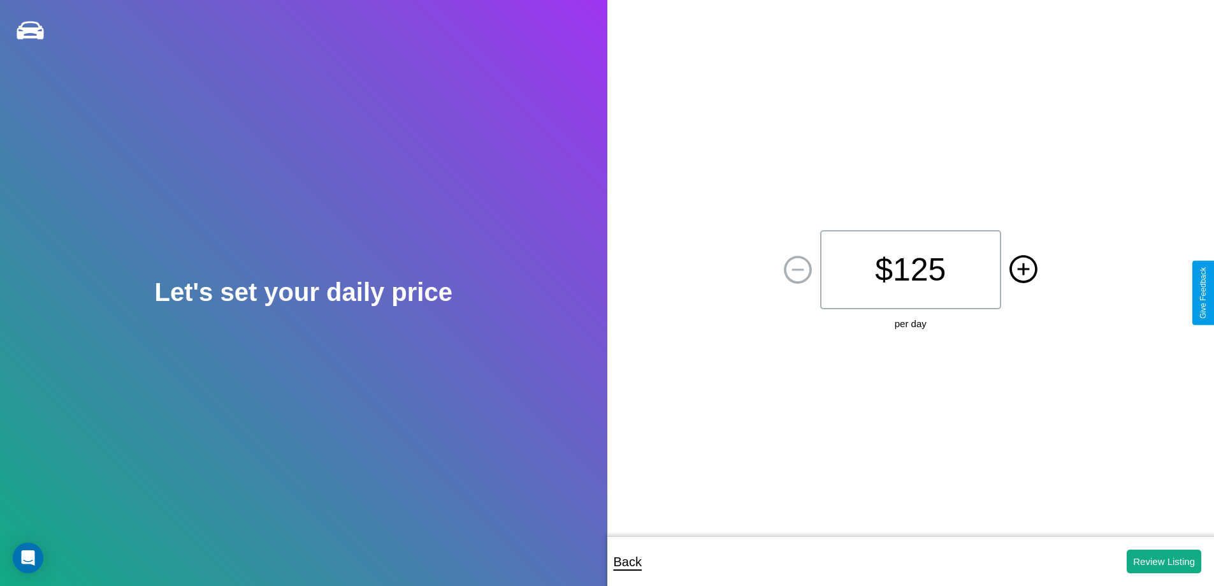
click at [1023, 270] on icon at bounding box center [1023, 268] width 12 height 12
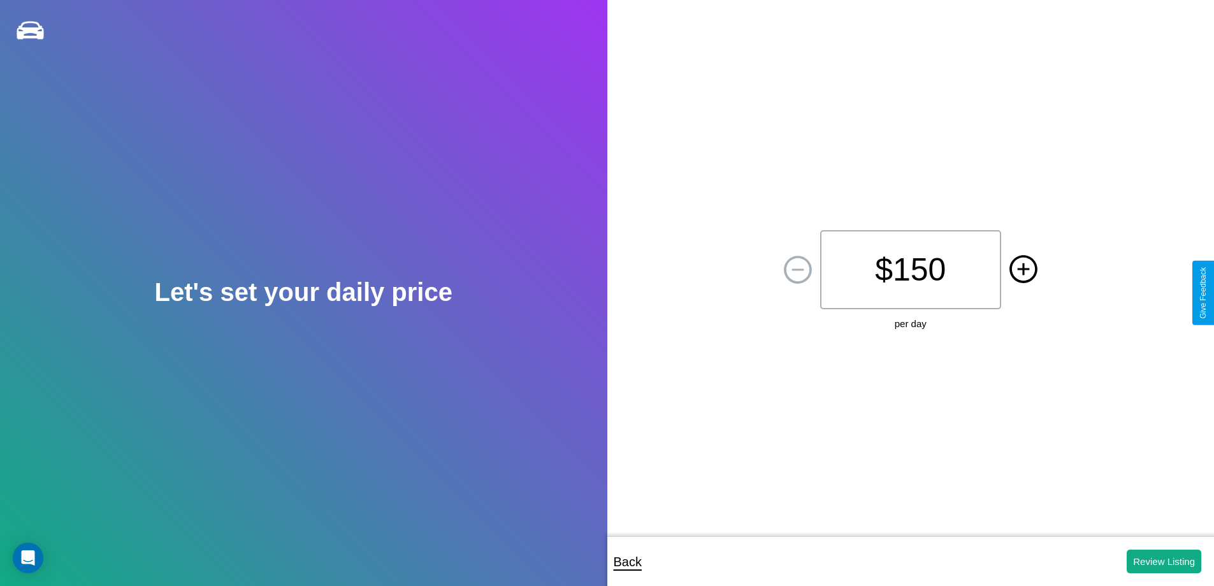
click at [1023, 270] on icon at bounding box center [1023, 268] width 12 height 12
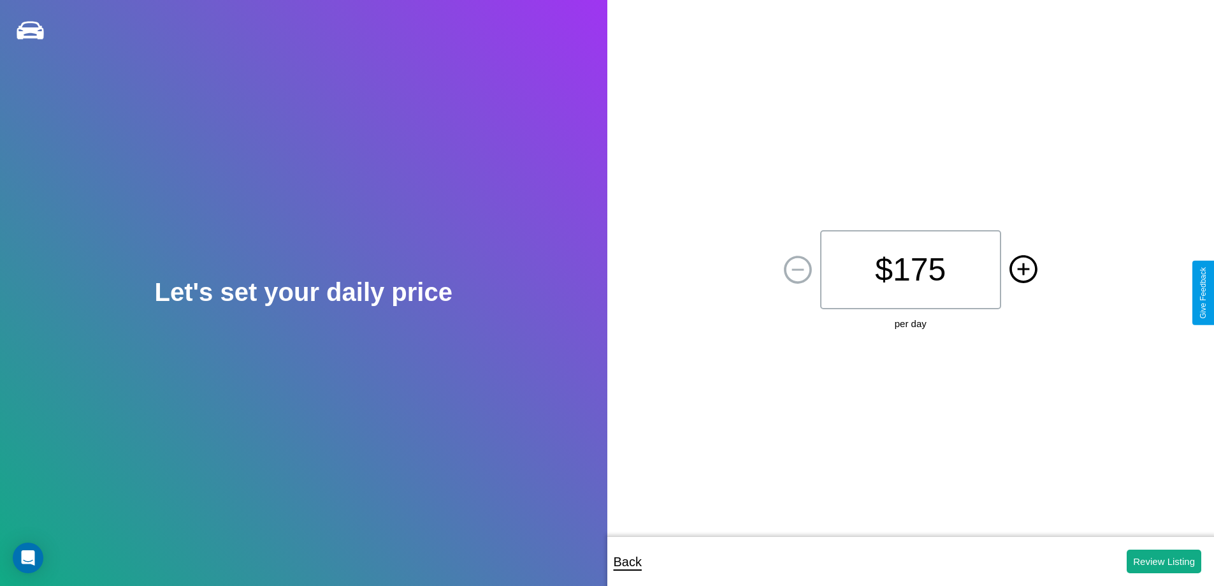
click at [1023, 270] on icon at bounding box center [1023, 268] width 12 height 12
click at [1163, 561] on button "Review Listing" at bounding box center [1163, 561] width 75 height 24
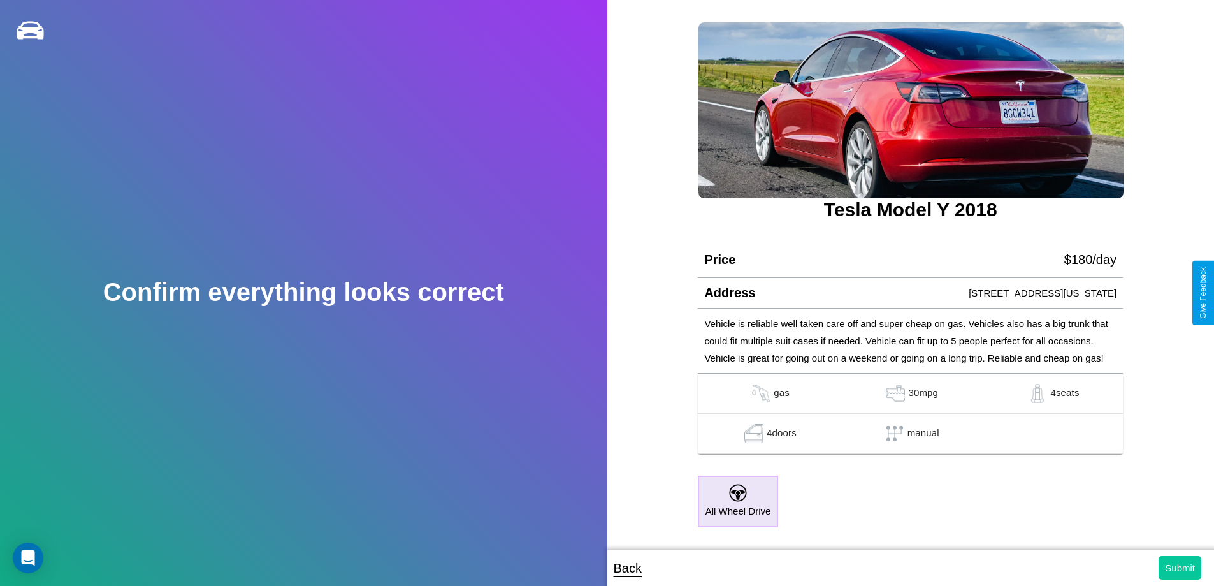
click at [1179, 567] on button "Submit" at bounding box center [1179, 568] width 43 height 24
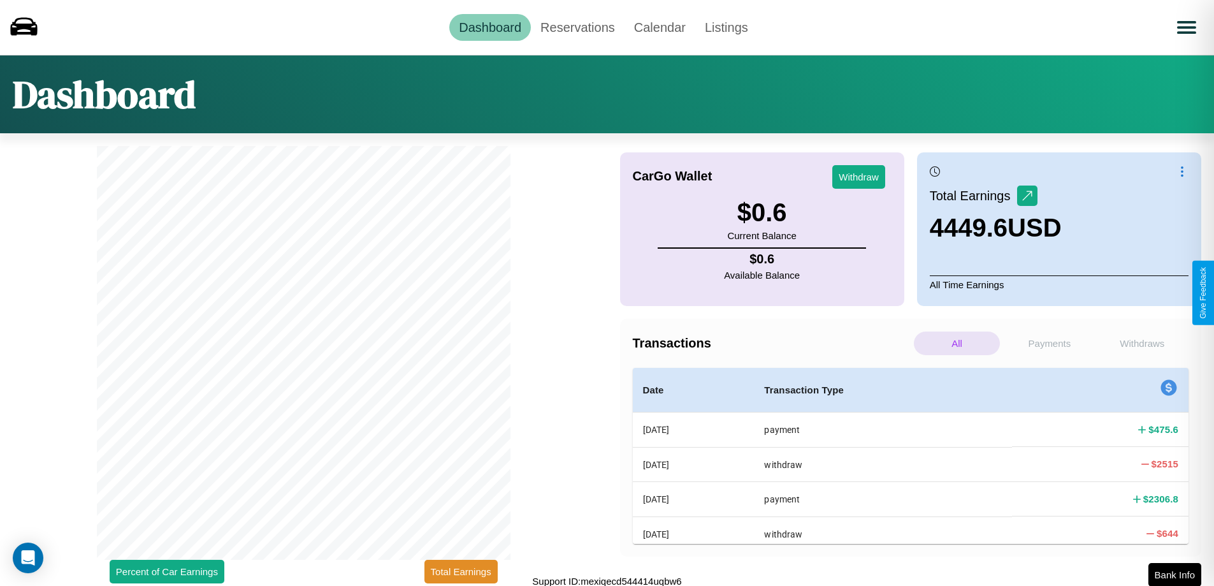
scroll to position [4, 0]
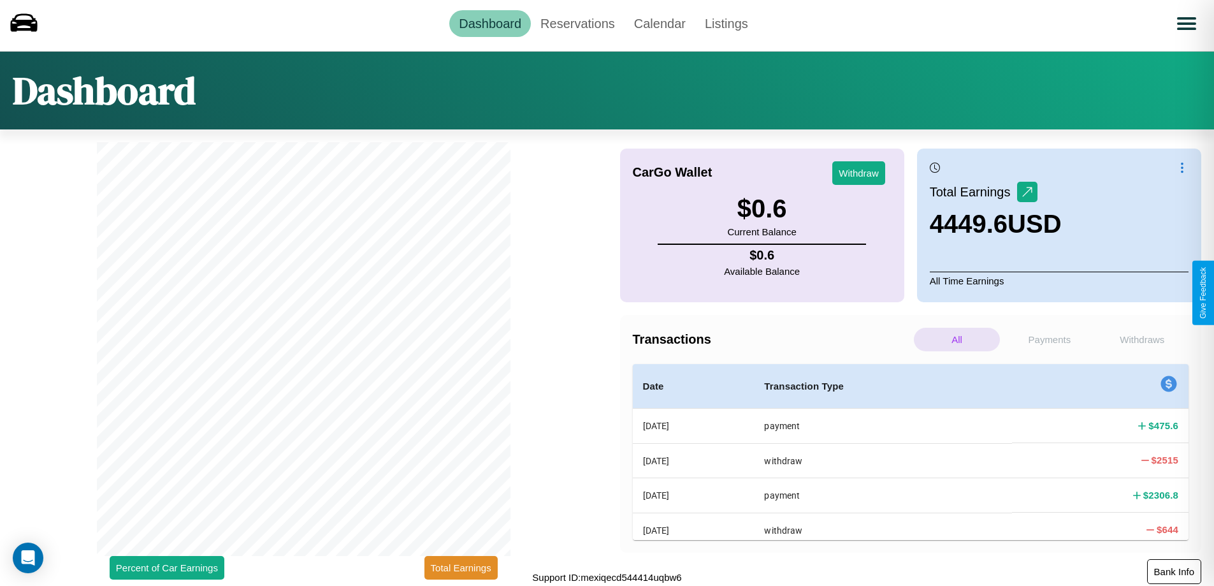
click at [1174, 571] on button "Bank Info" at bounding box center [1174, 571] width 54 height 25
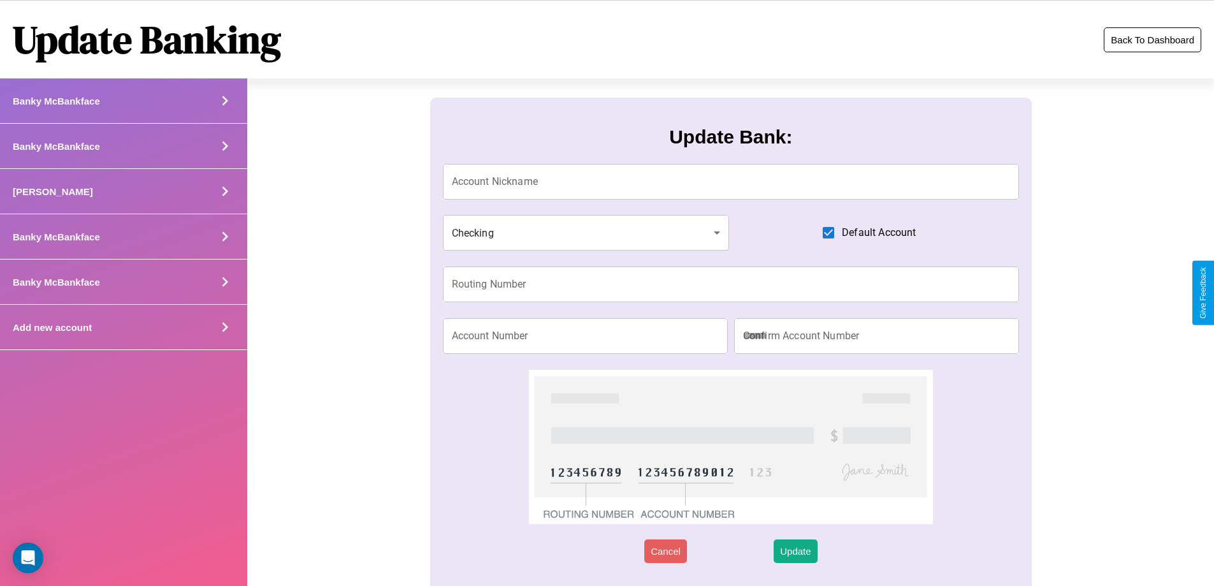
click at [1152, 40] on button "Back To Dashboard" at bounding box center [1152, 39] width 97 height 25
